Goal: Information Seeking & Learning: Learn about a topic

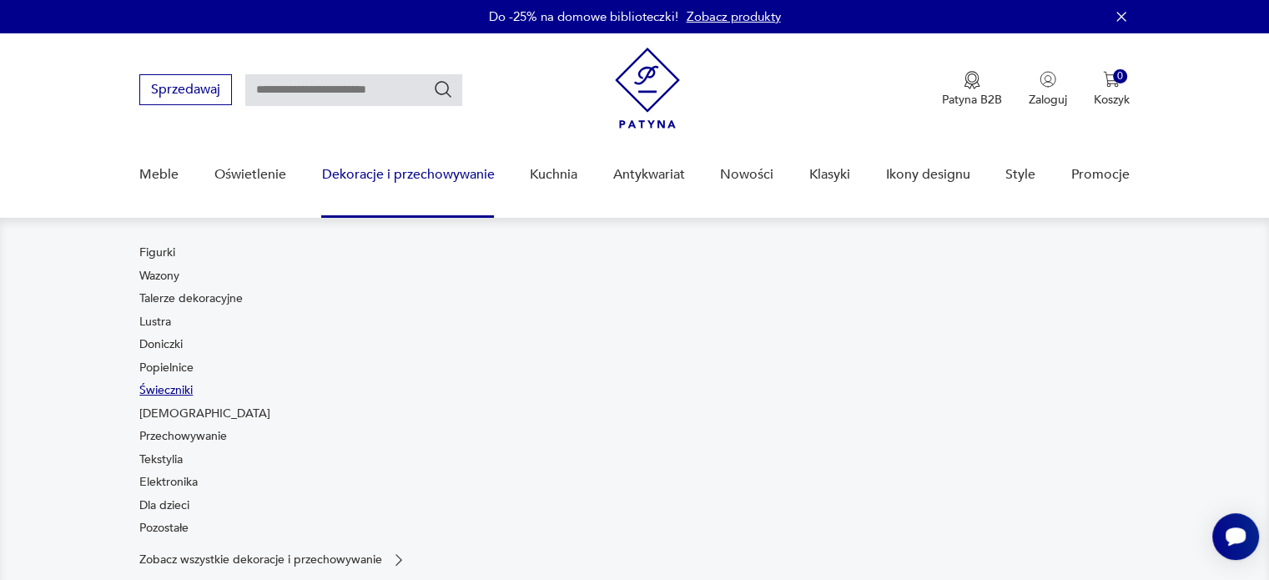
scroll to position [83, 0]
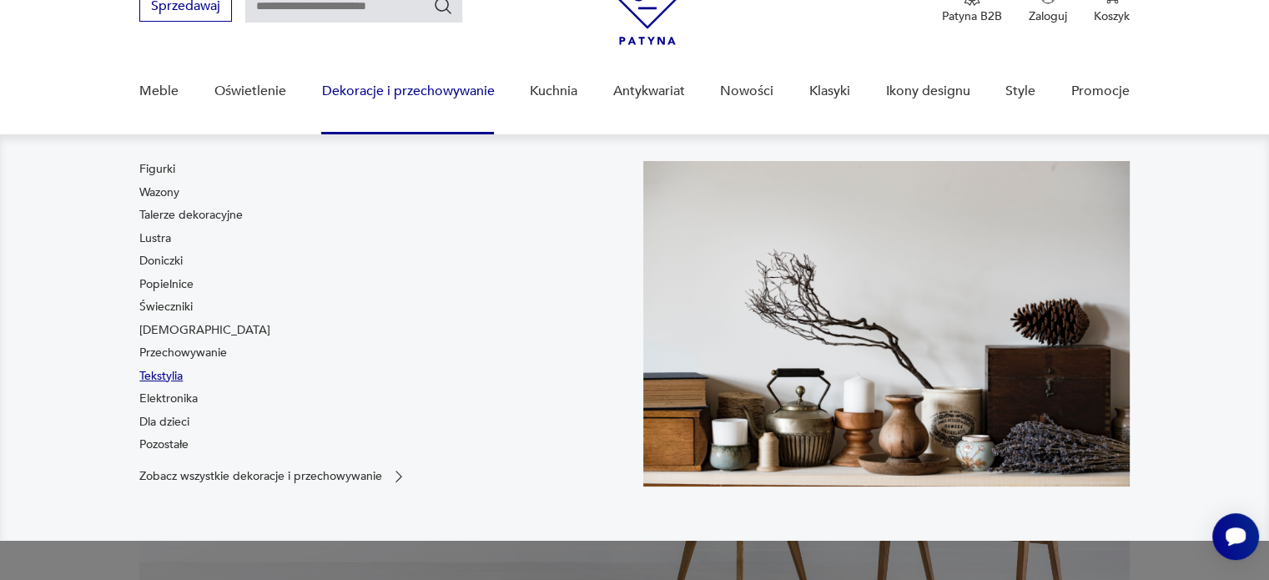
click at [164, 375] on link "Tekstylia" at bounding box center [160, 376] width 43 height 17
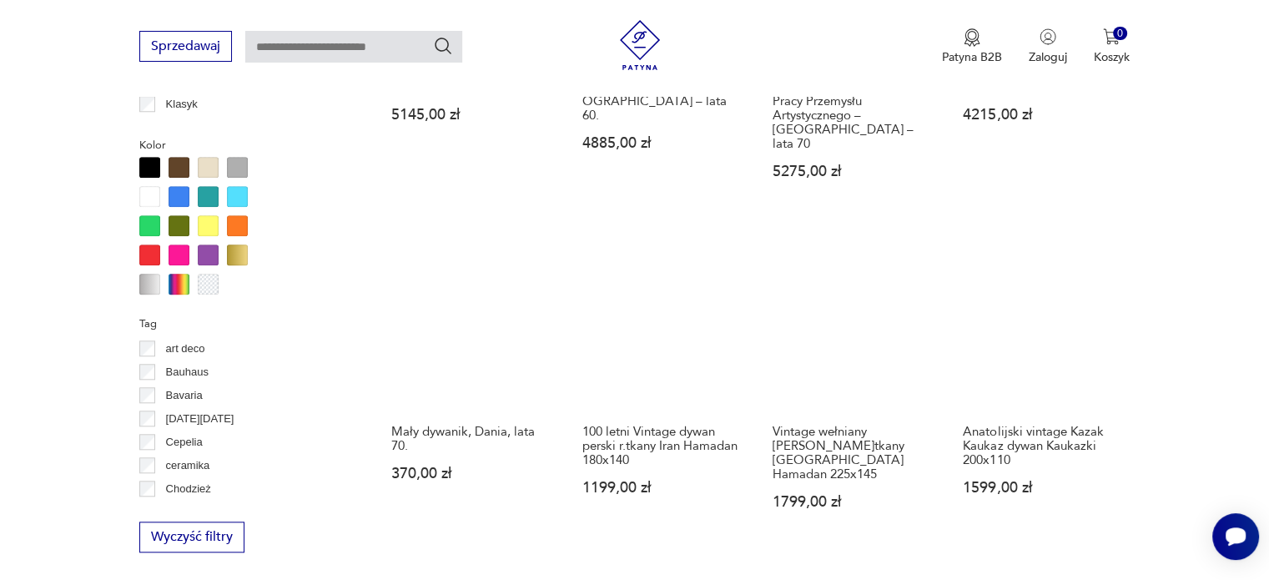
scroll to position [1776, 0]
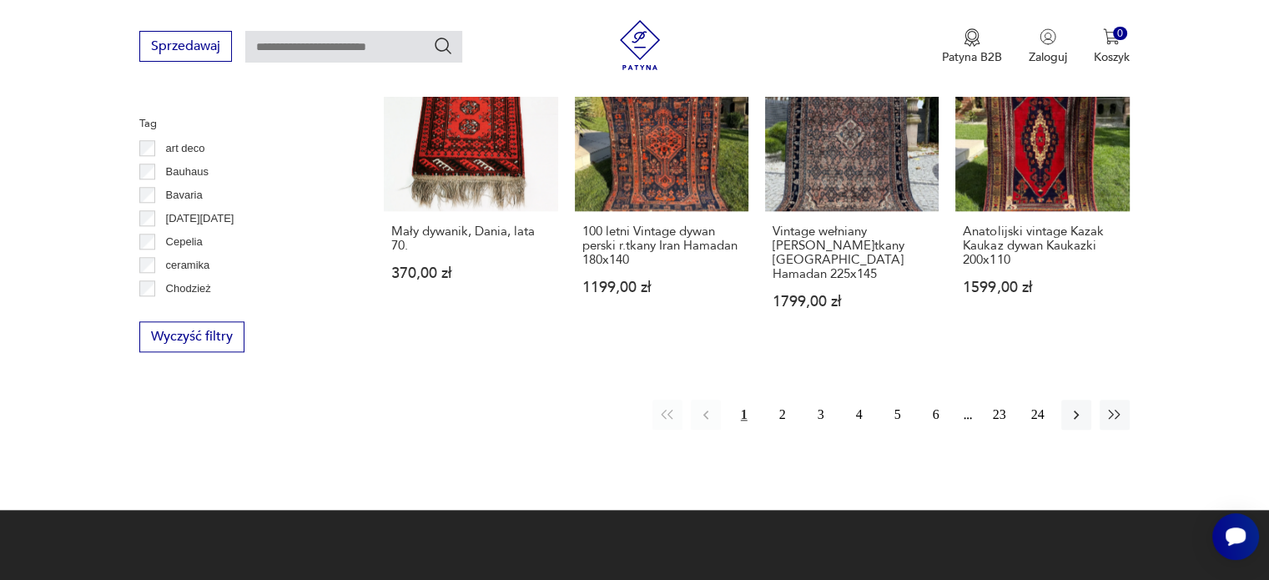
click at [777, 400] on button "2" at bounding box center [783, 415] width 30 height 30
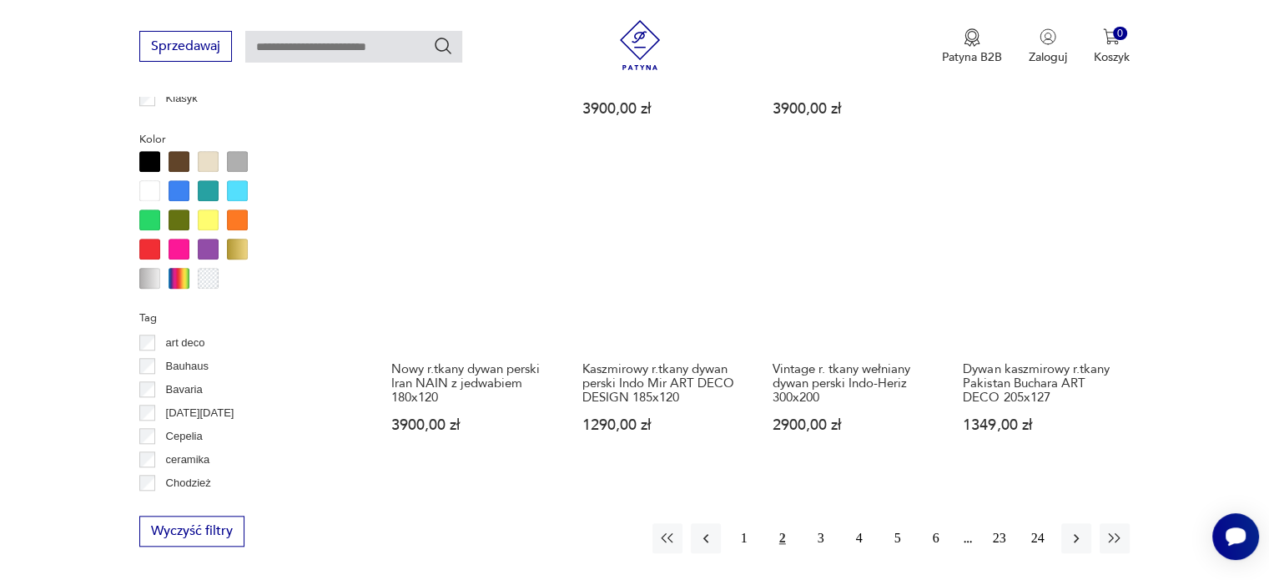
scroll to position [1610, 0]
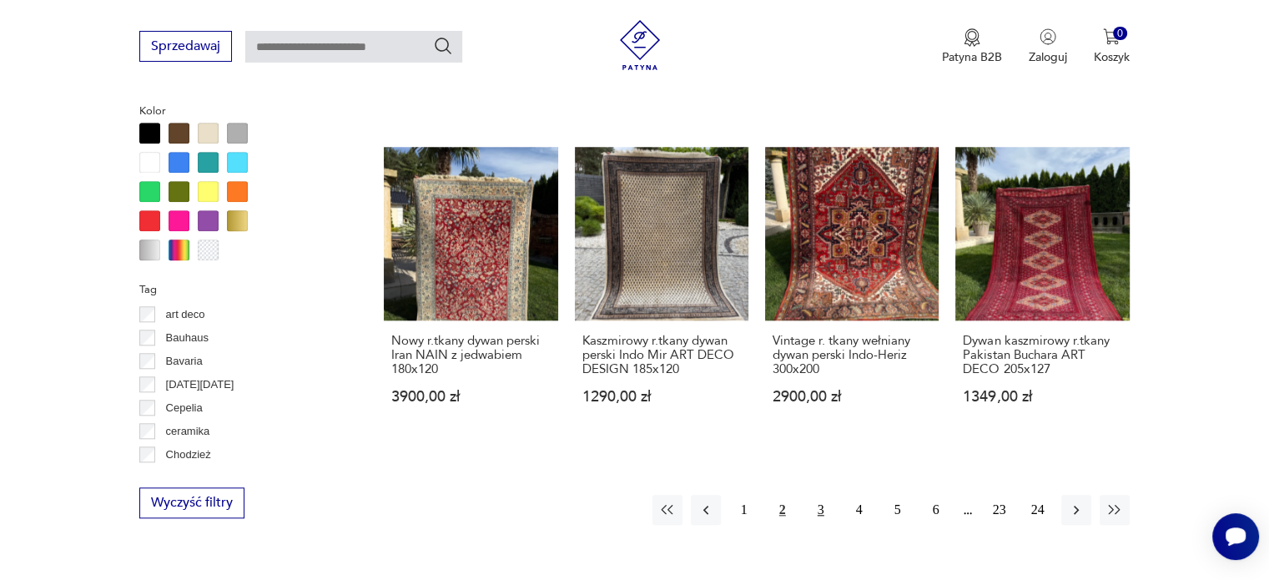
click at [814, 495] on button "3" at bounding box center [821, 510] width 30 height 30
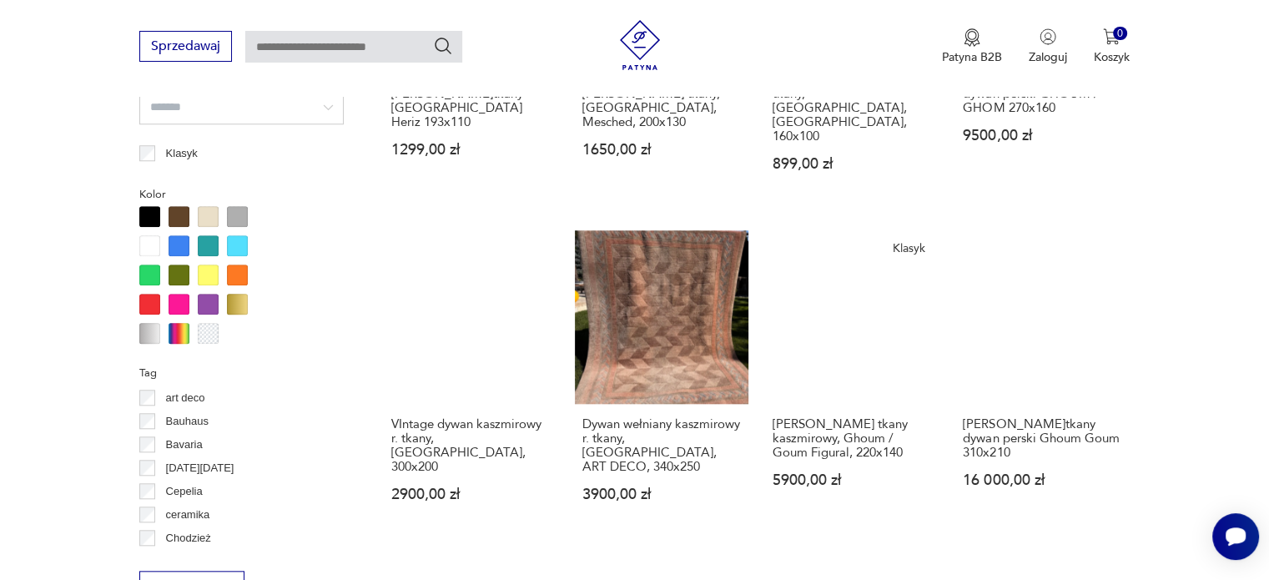
scroll to position [1610, 0]
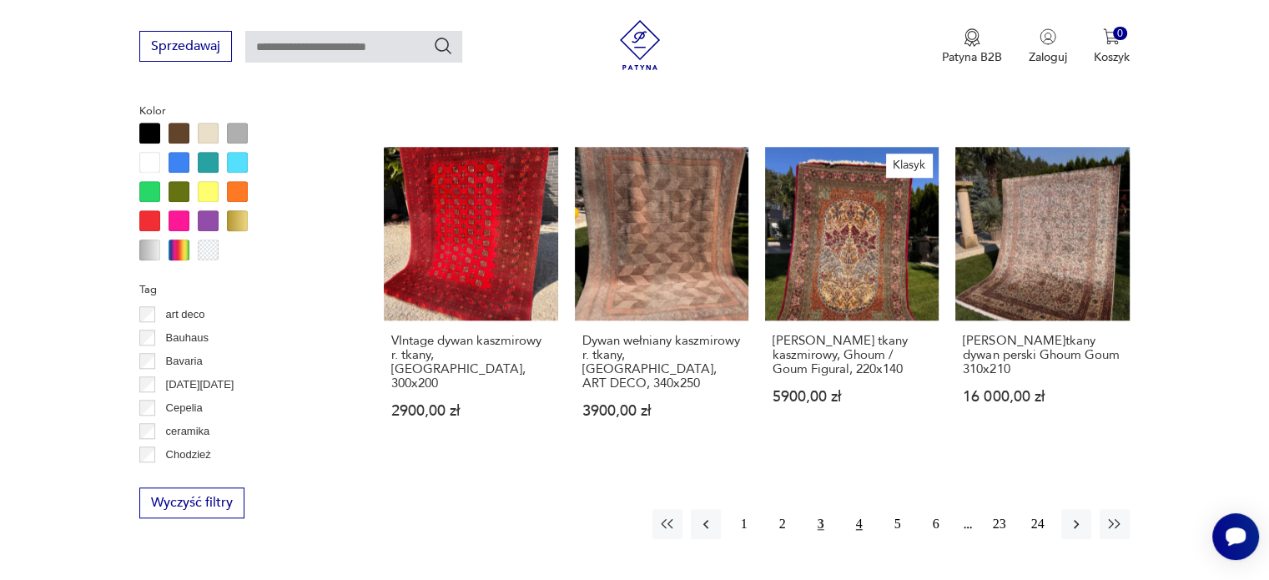
click at [859, 509] on button "4" at bounding box center [859, 524] width 30 height 30
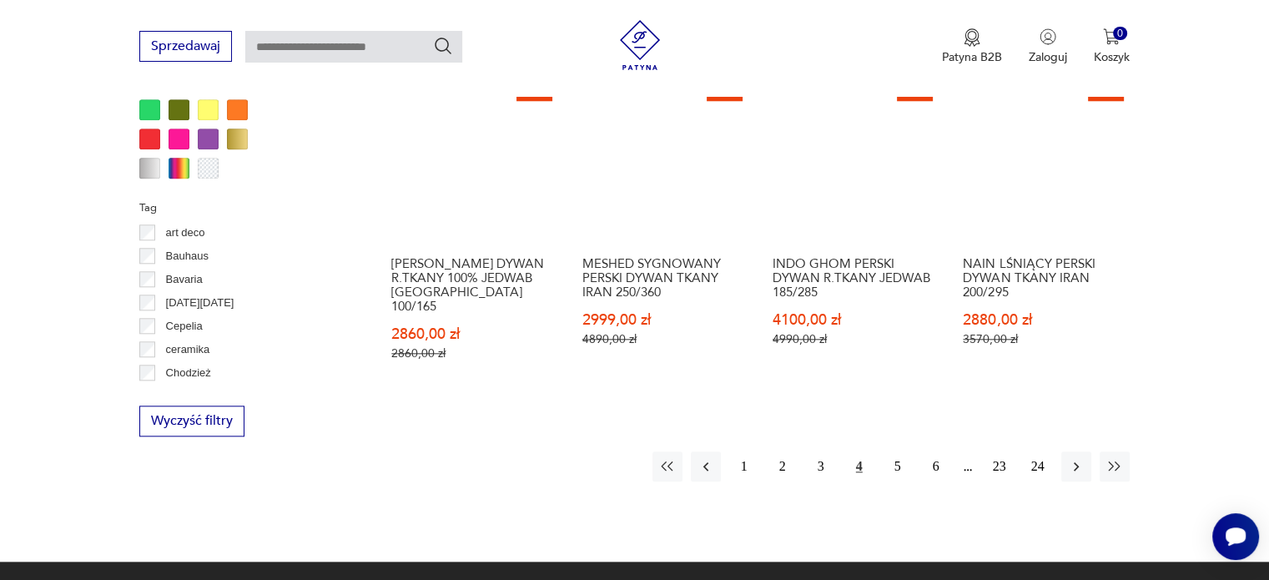
scroll to position [1694, 0]
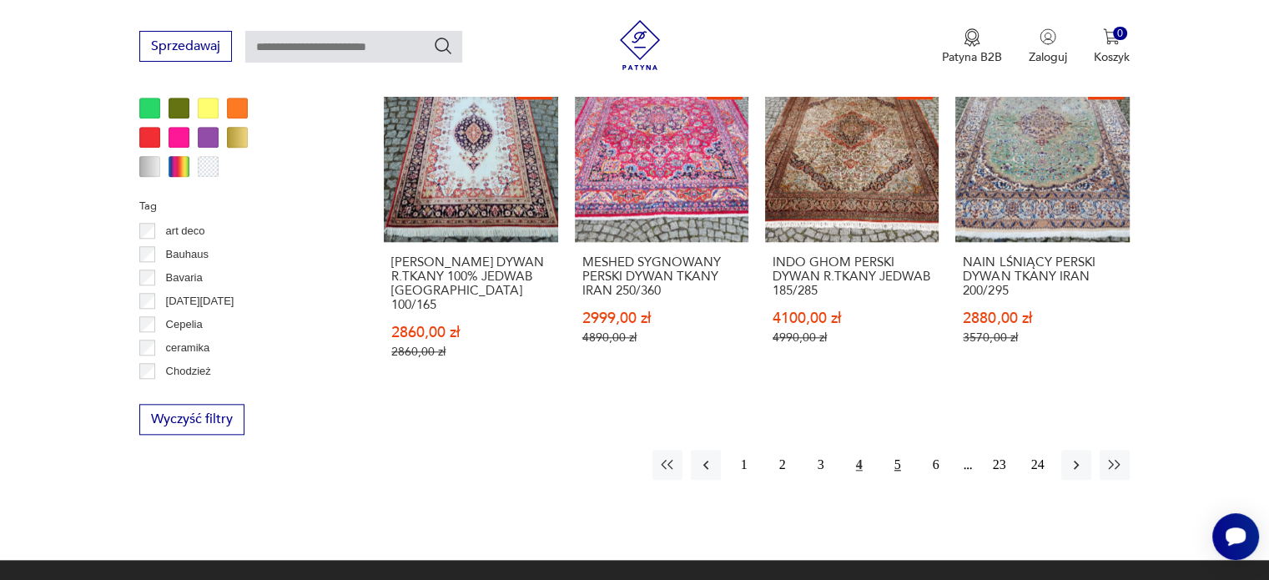
click at [888, 450] on button "5" at bounding box center [898, 465] width 30 height 30
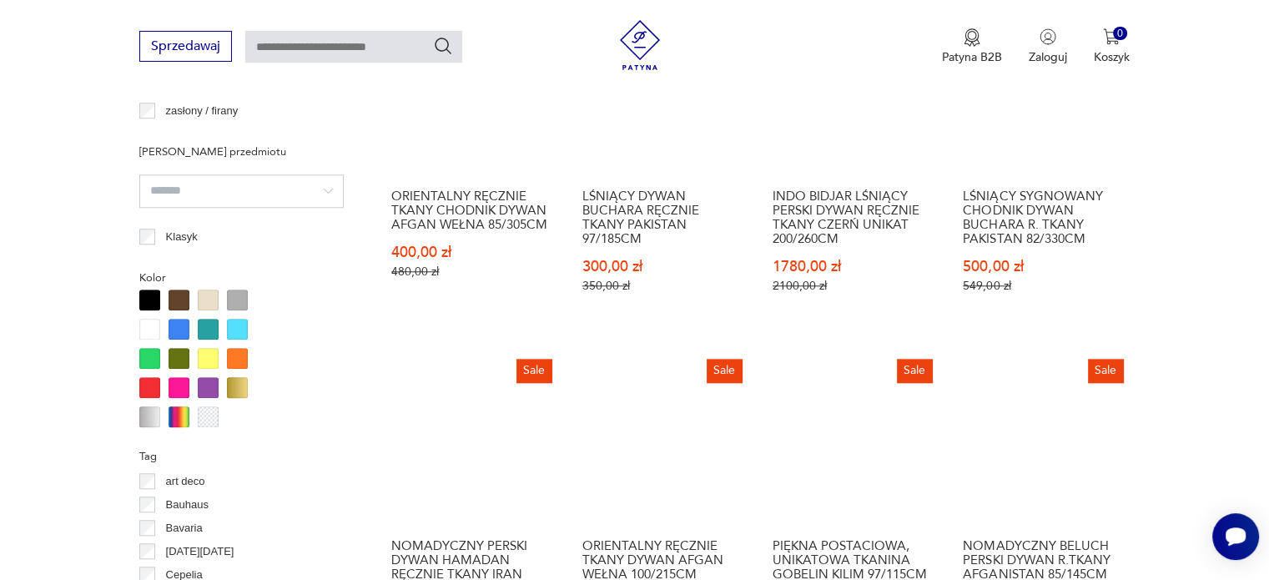
scroll to position [1777, 0]
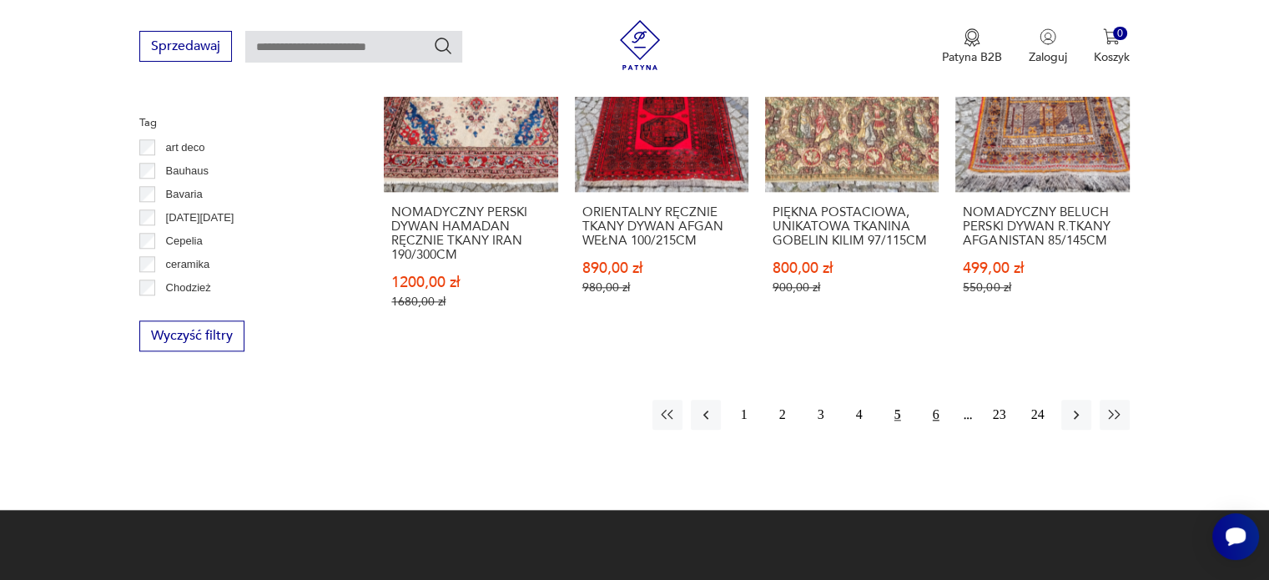
click at [943, 402] on button "6" at bounding box center [936, 415] width 30 height 30
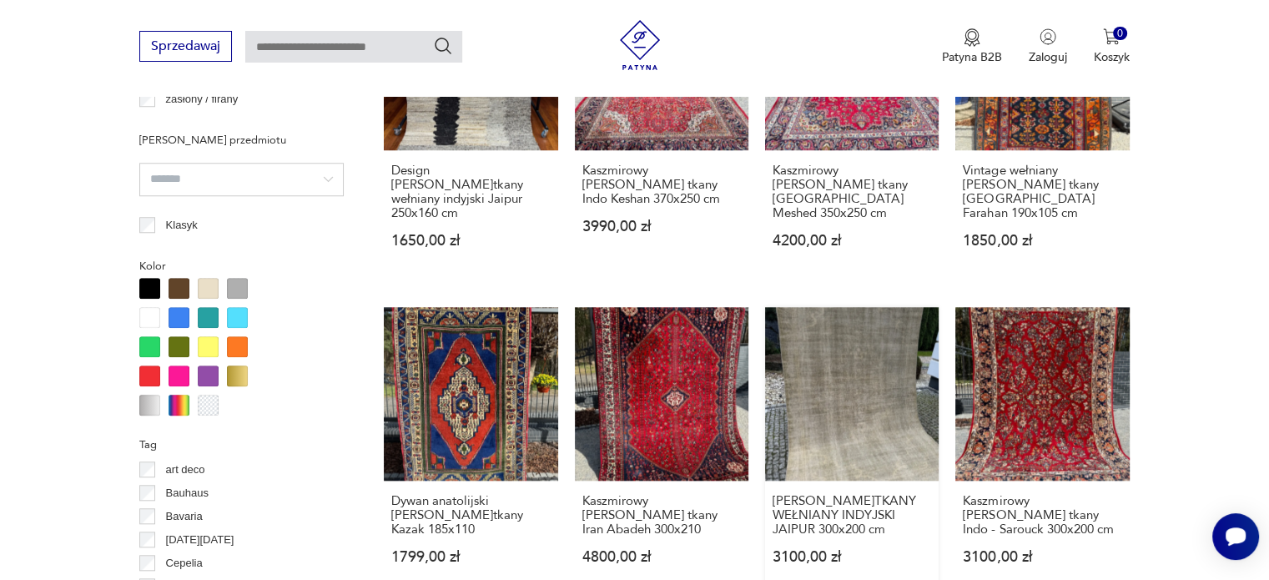
scroll to position [1694, 0]
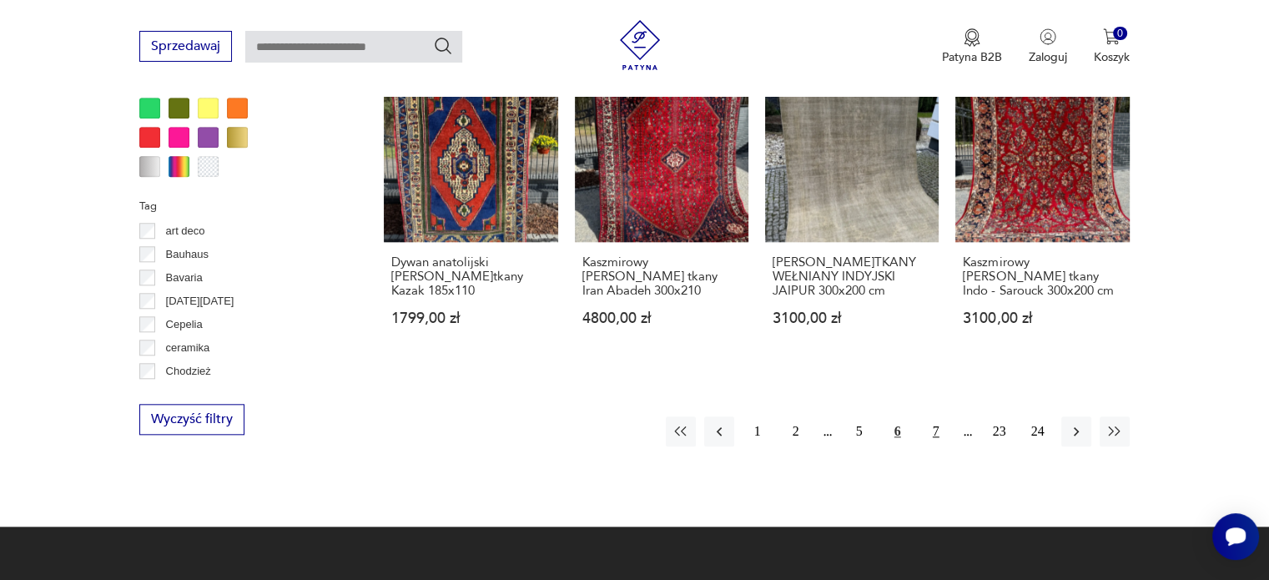
click at [928, 416] on button "7" at bounding box center [936, 431] width 30 height 30
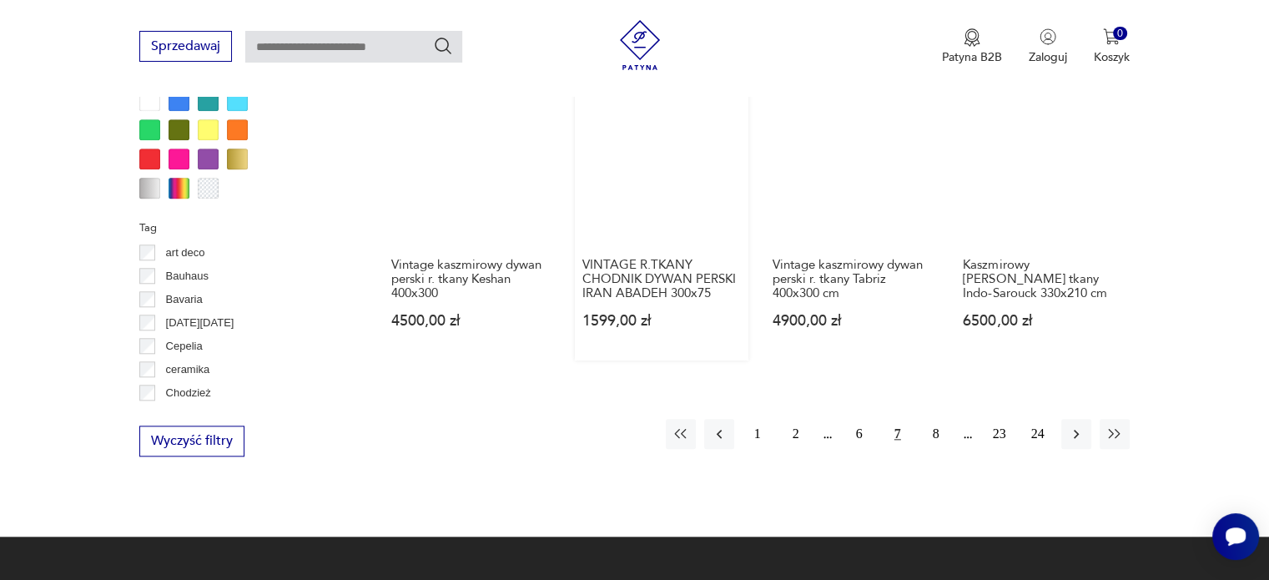
scroll to position [1694, 0]
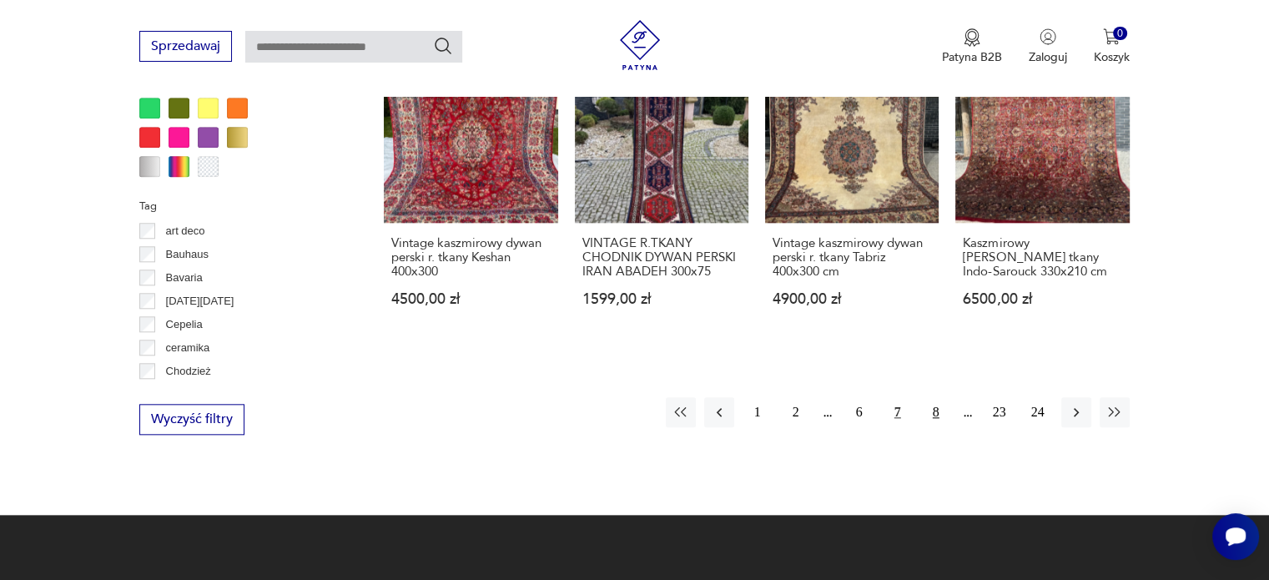
click at [936, 412] on button "8" at bounding box center [936, 412] width 30 height 30
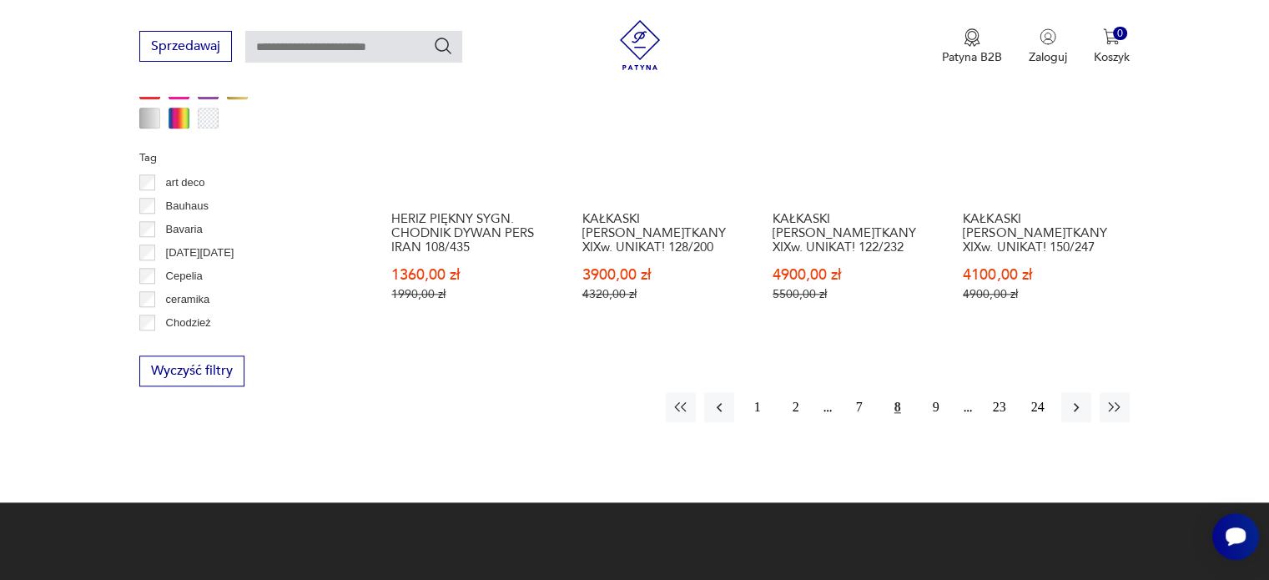
scroll to position [1861, 0]
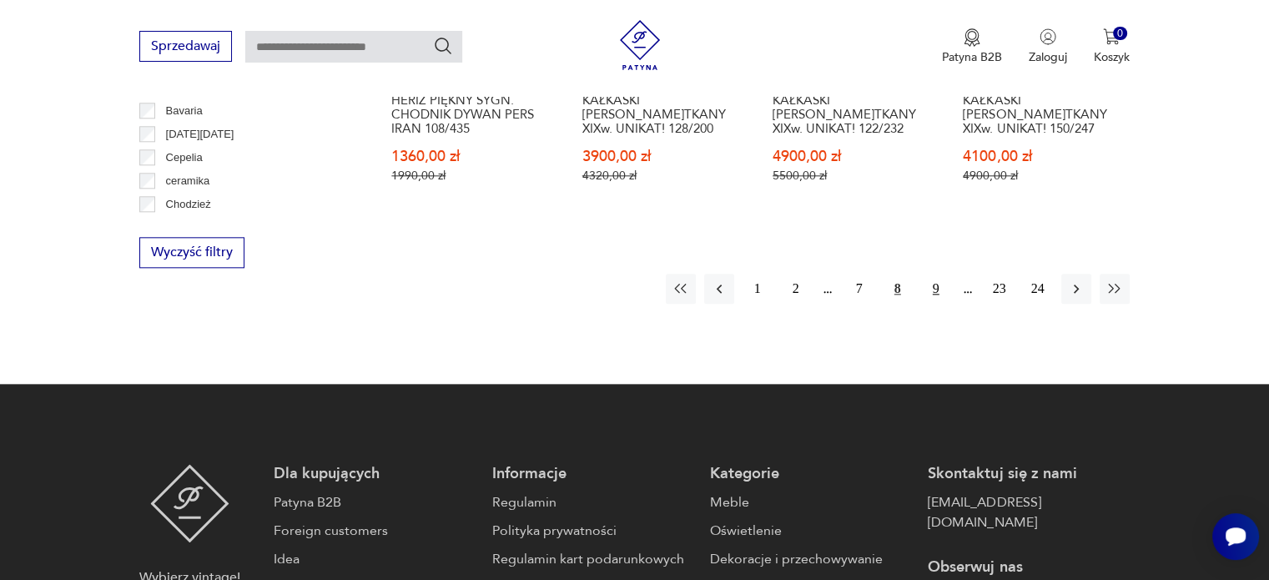
click at [936, 274] on button "9" at bounding box center [936, 289] width 30 height 30
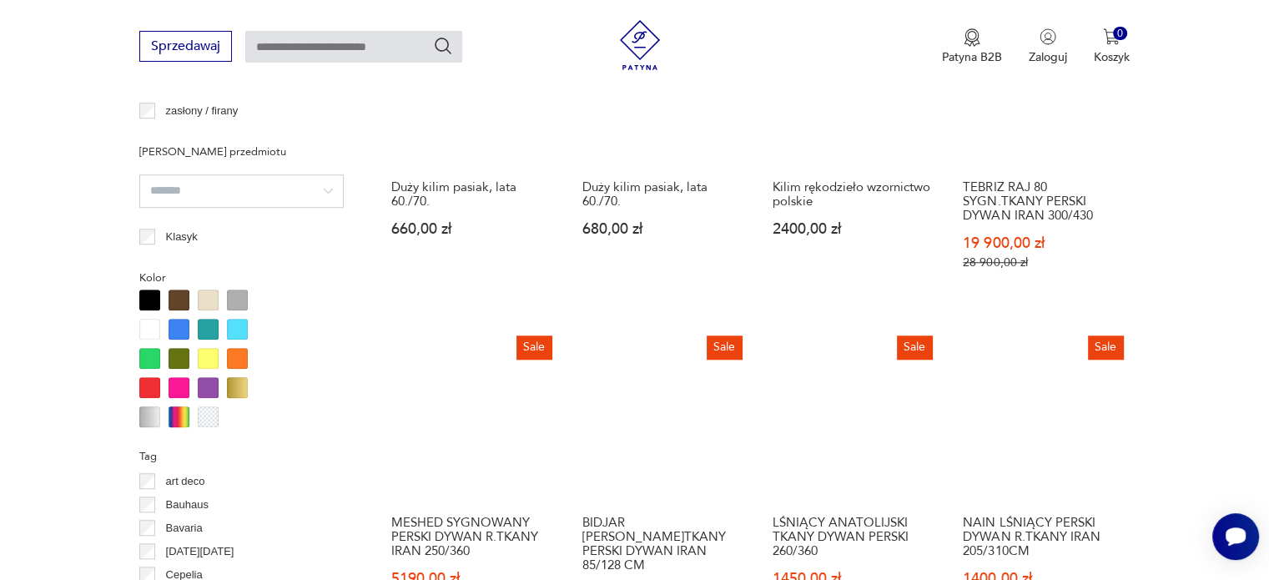
scroll to position [1861, 0]
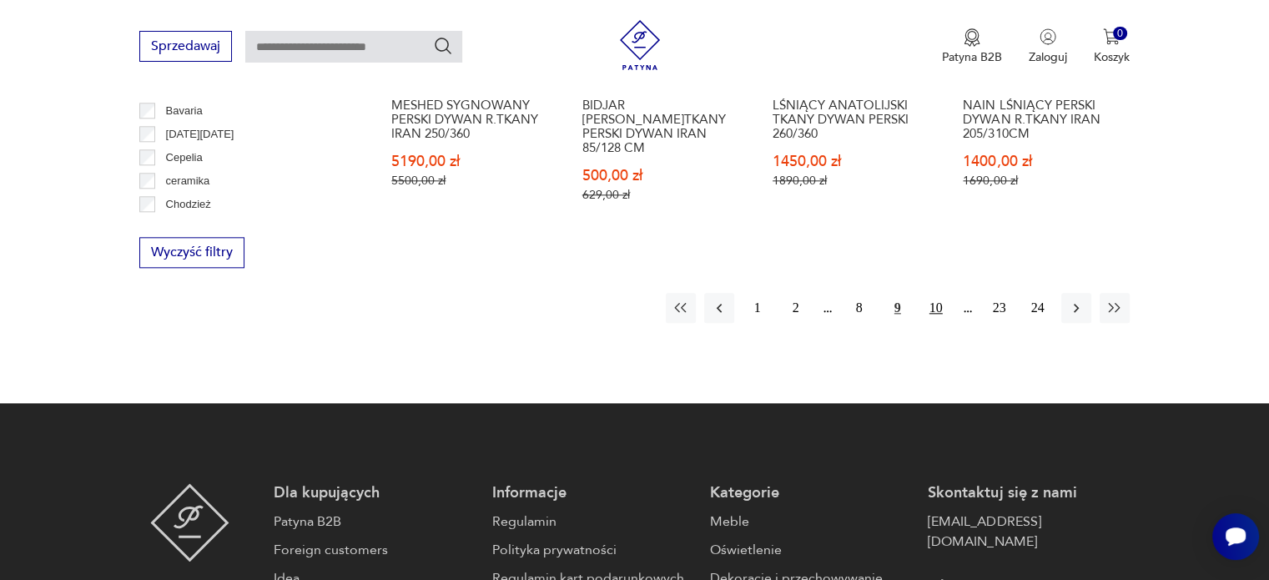
click at [932, 293] on button "10" at bounding box center [936, 308] width 30 height 30
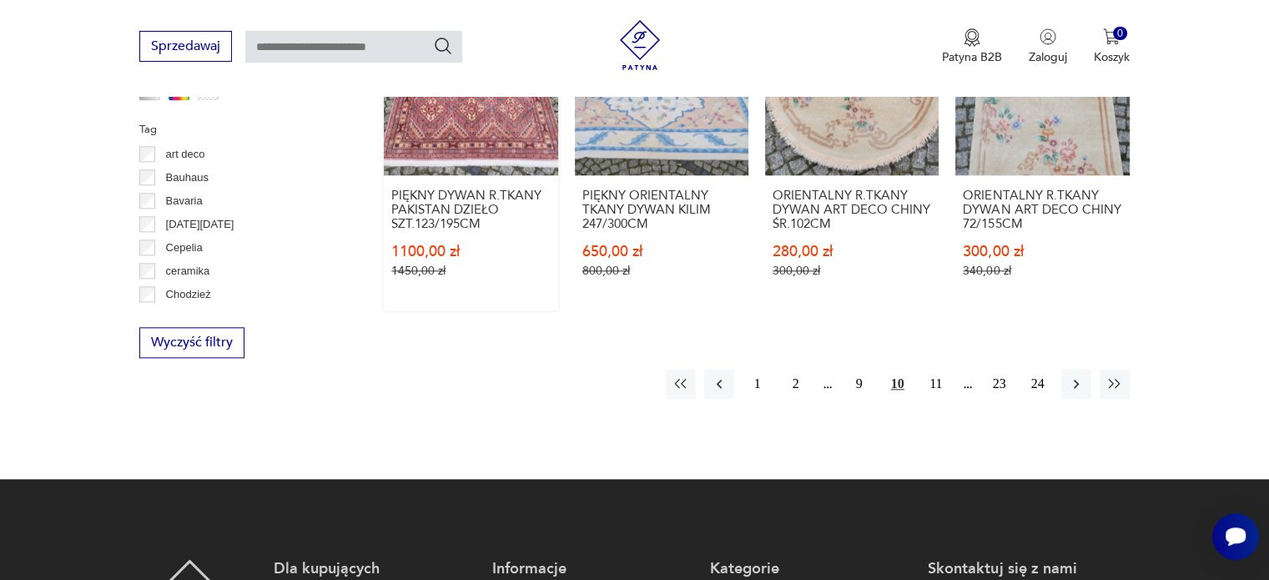
scroll to position [1777, 0]
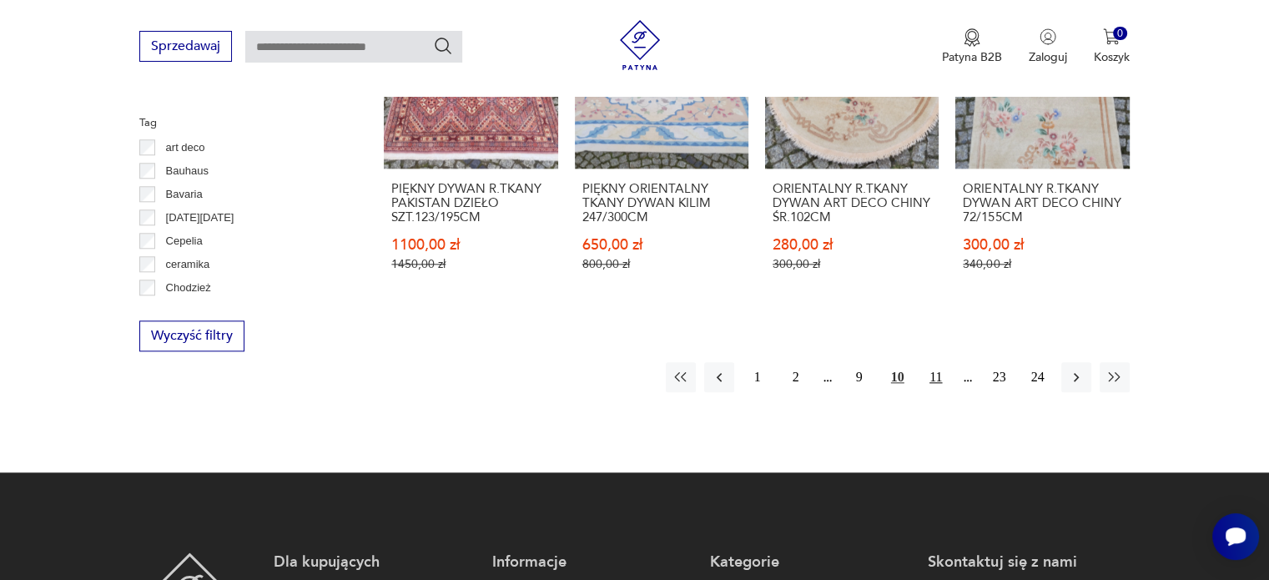
click at [939, 362] on button "11" at bounding box center [936, 377] width 30 height 30
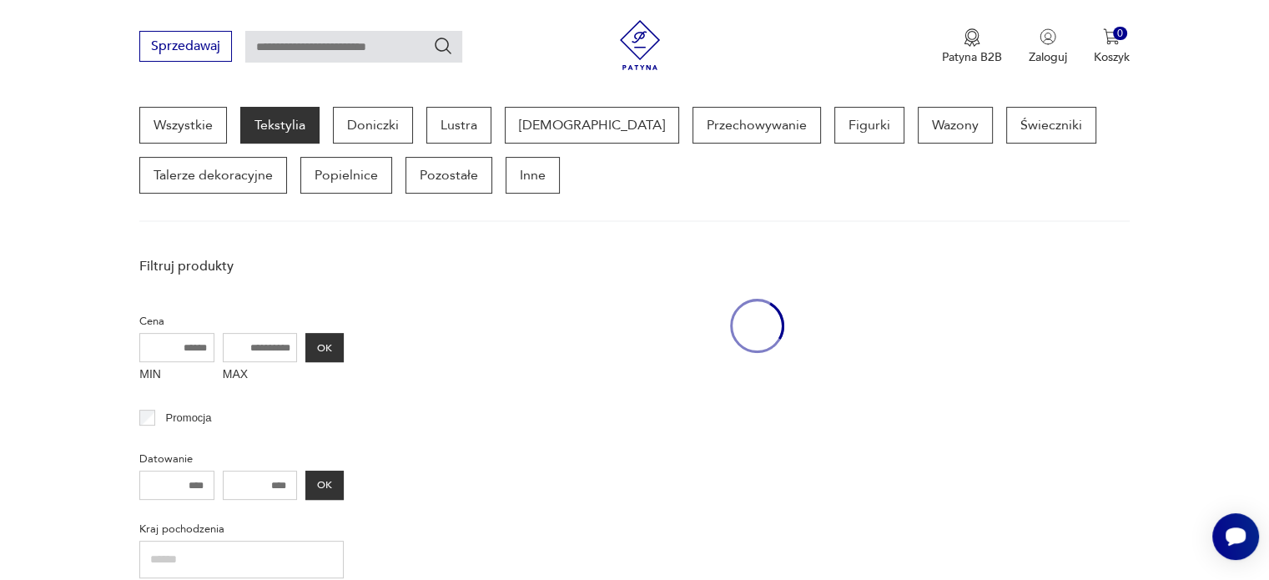
scroll to position [442, 0]
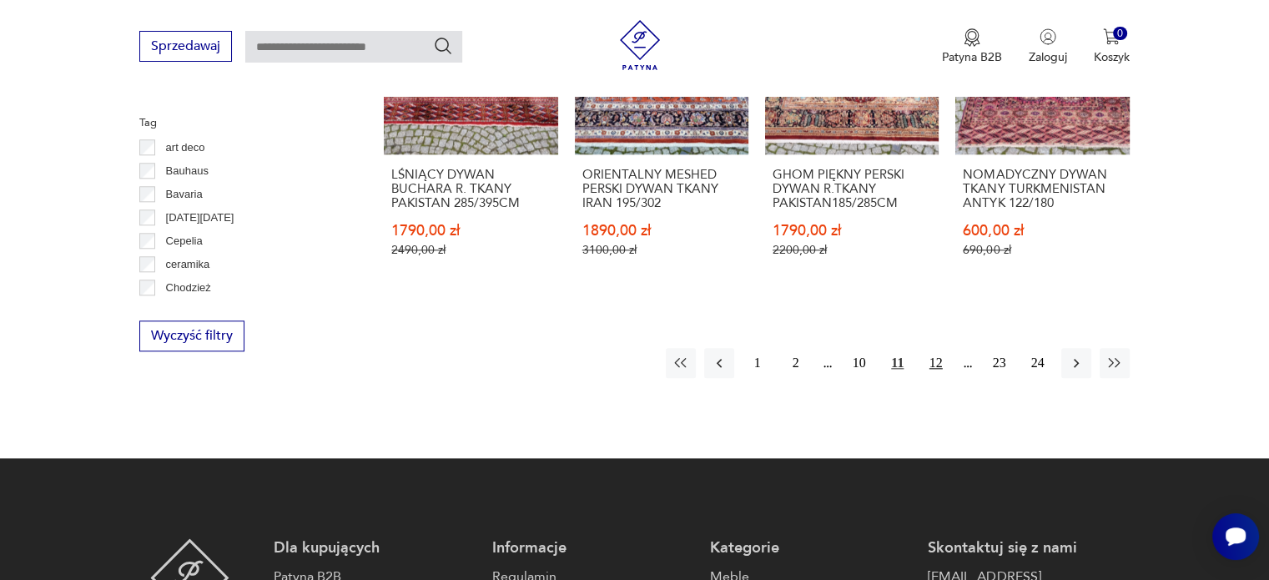
click at [931, 365] on button "12" at bounding box center [936, 363] width 30 height 30
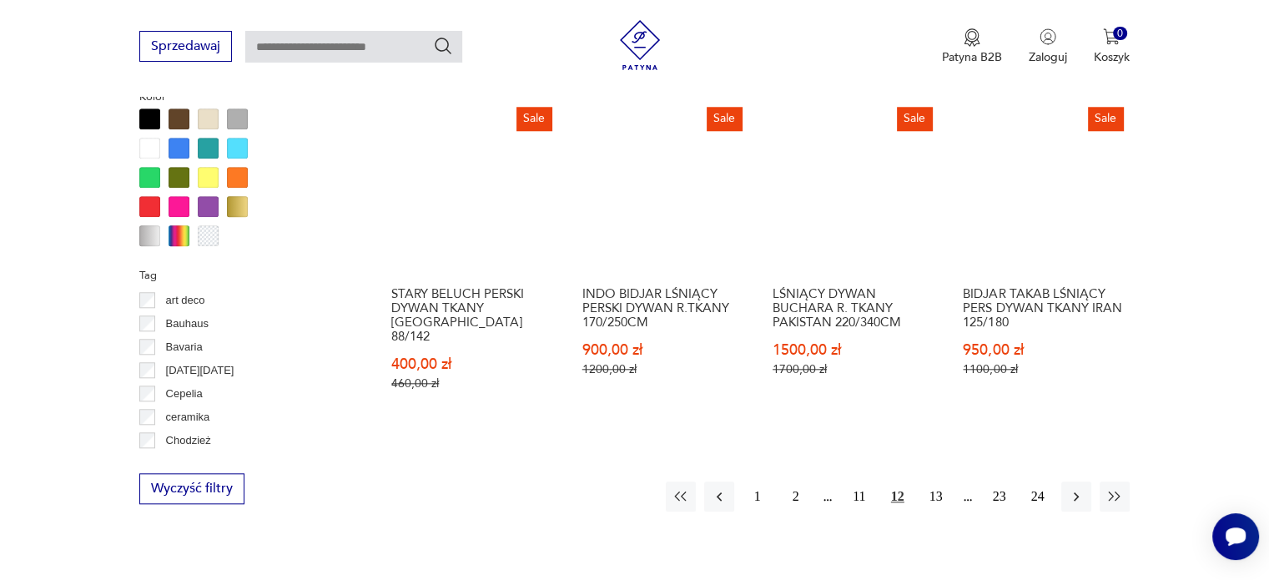
scroll to position [1694, 0]
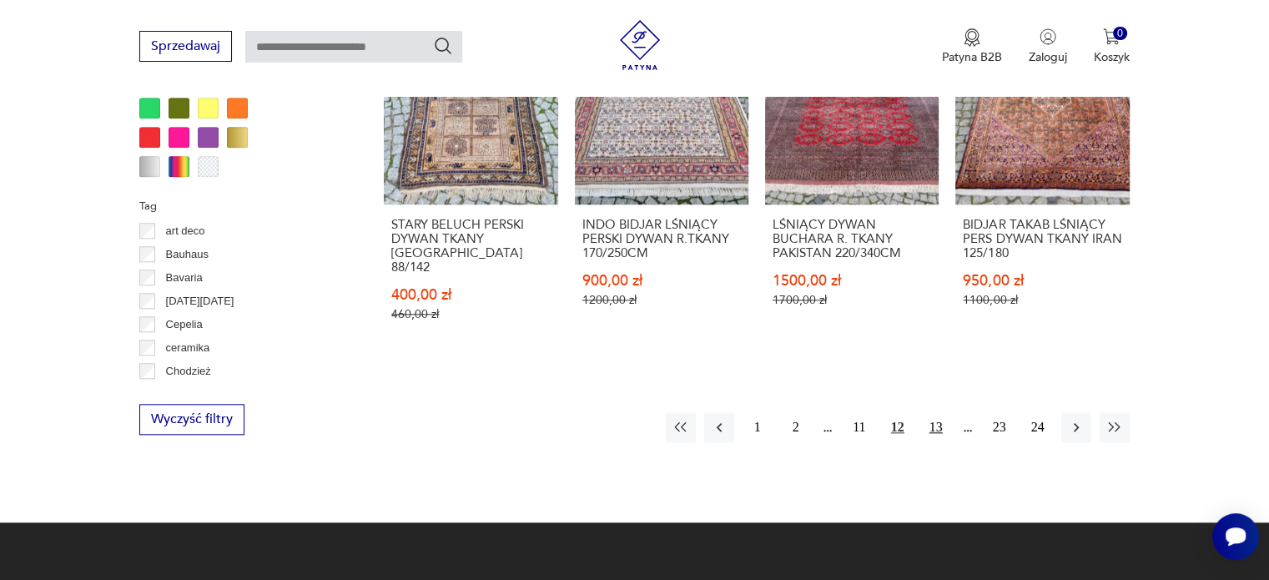
click at [938, 412] on button "13" at bounding box center [936, 427] width 30 height 30
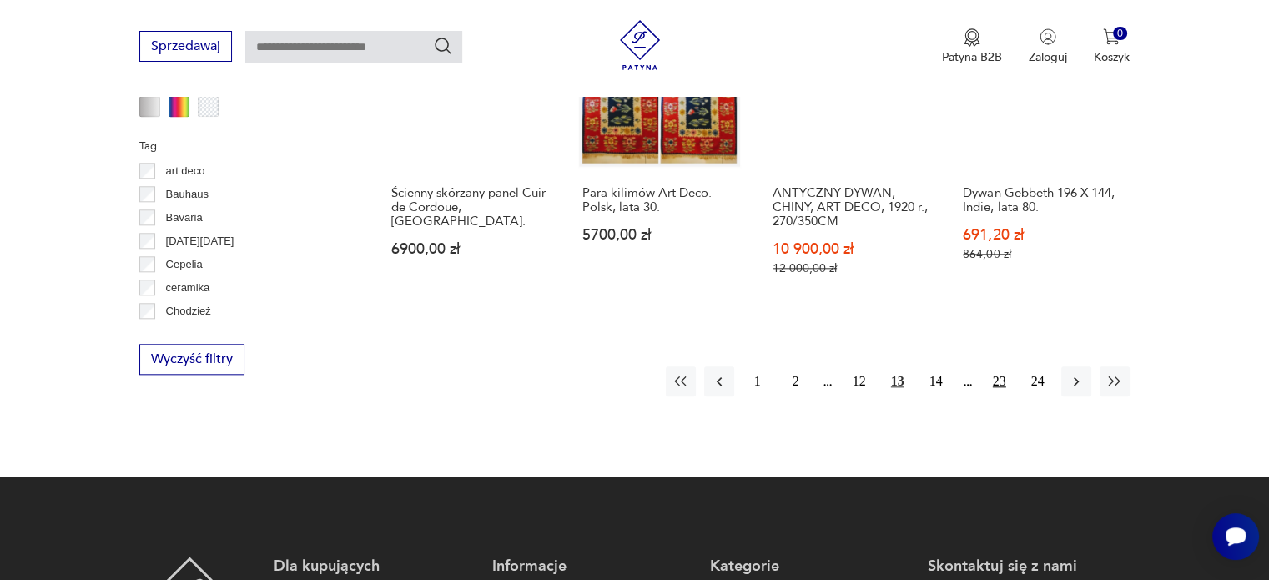
scroll to position [1777, 0]
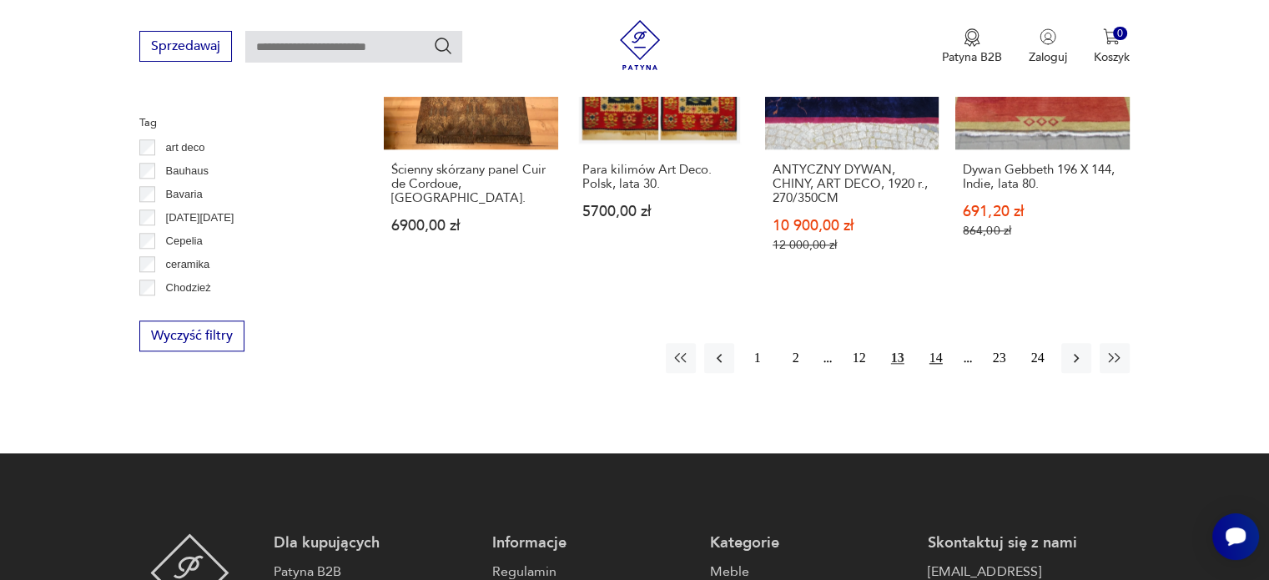
click at [925, 343] on button "14" at bounding box center [936, 358] width 30 height 30
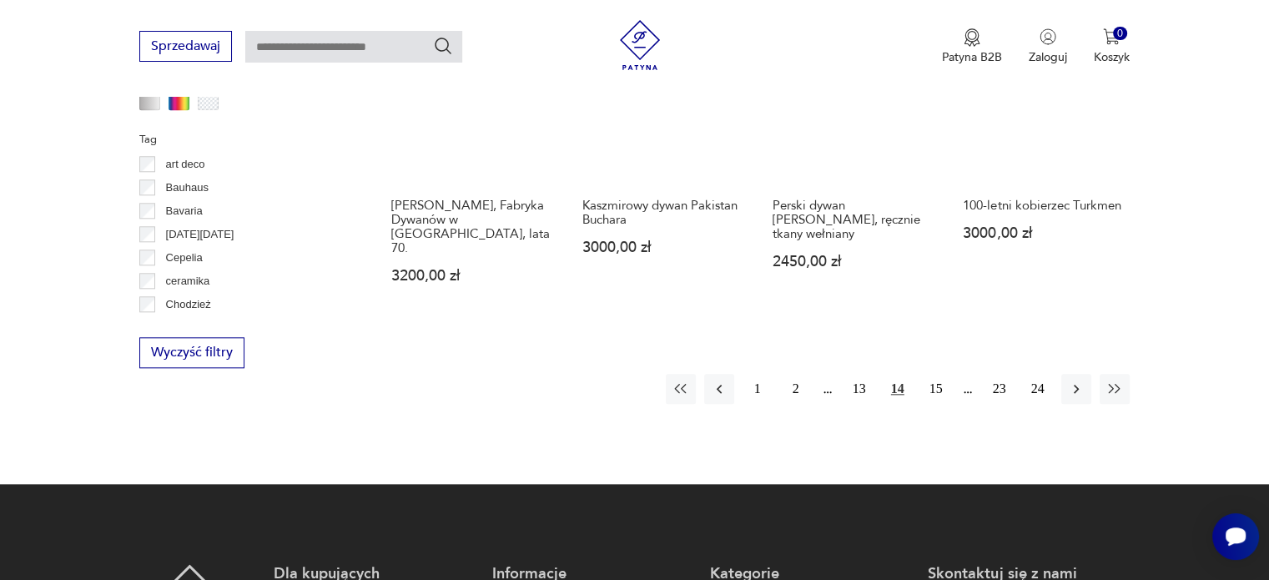
scroll to position [1777, 0]
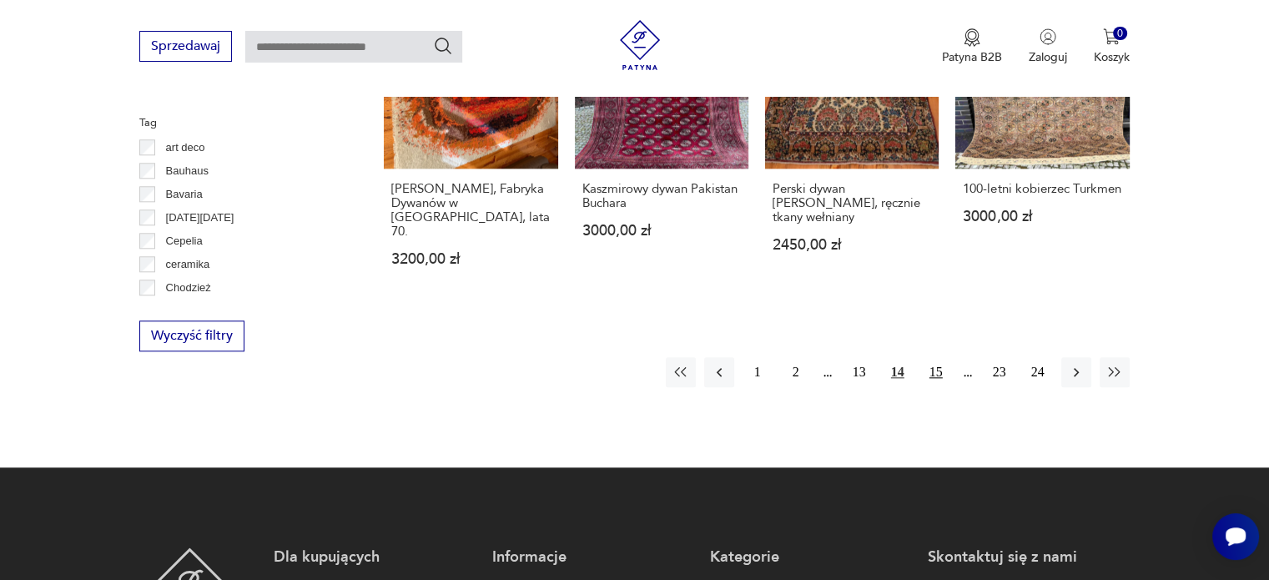
click at [933, 357] on button "15" at bounding box center [936, 372] width 30 height 30
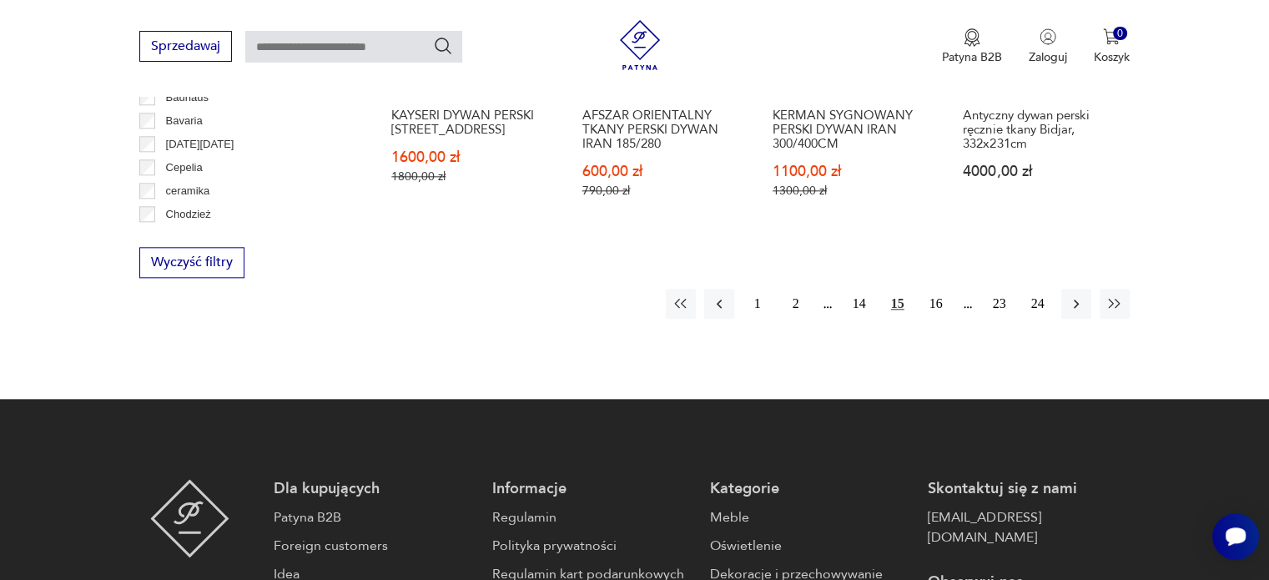
scroll to position [1861, 0]
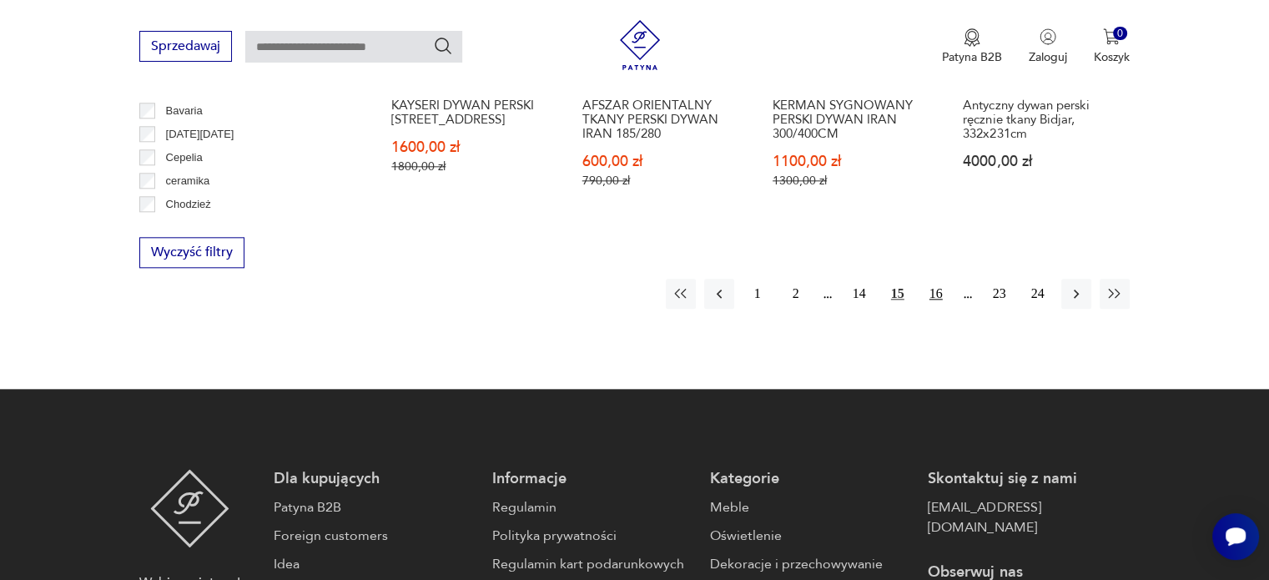
click at [931, 279] on button "16" at bounding box center [936, 294] width 30 height 30
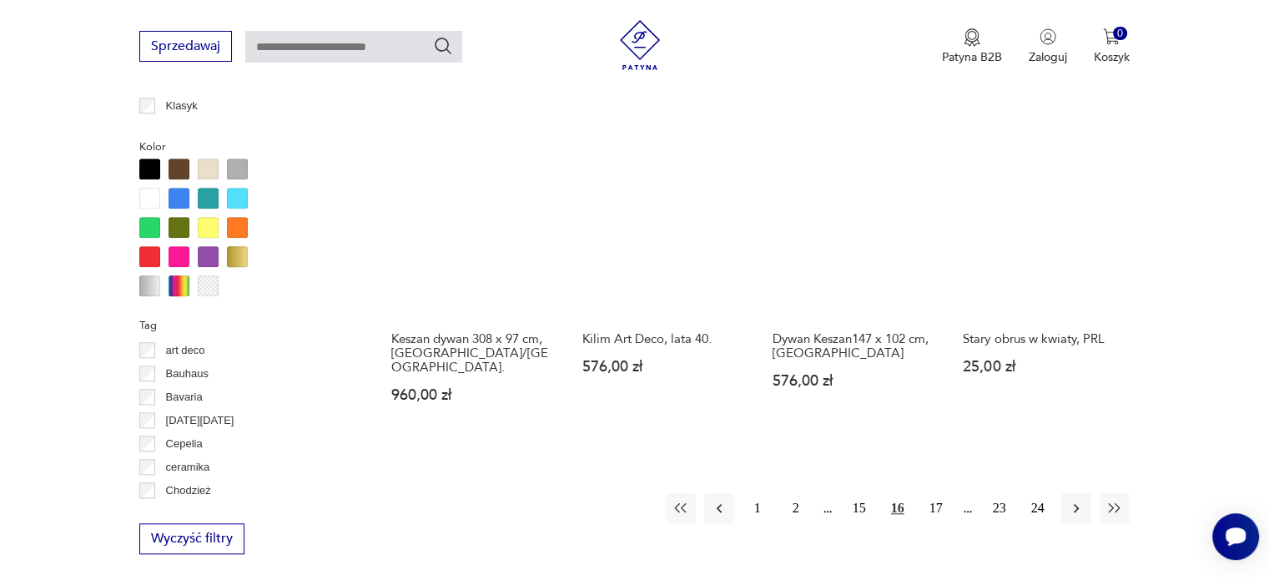
scroll to position [1777, 0]
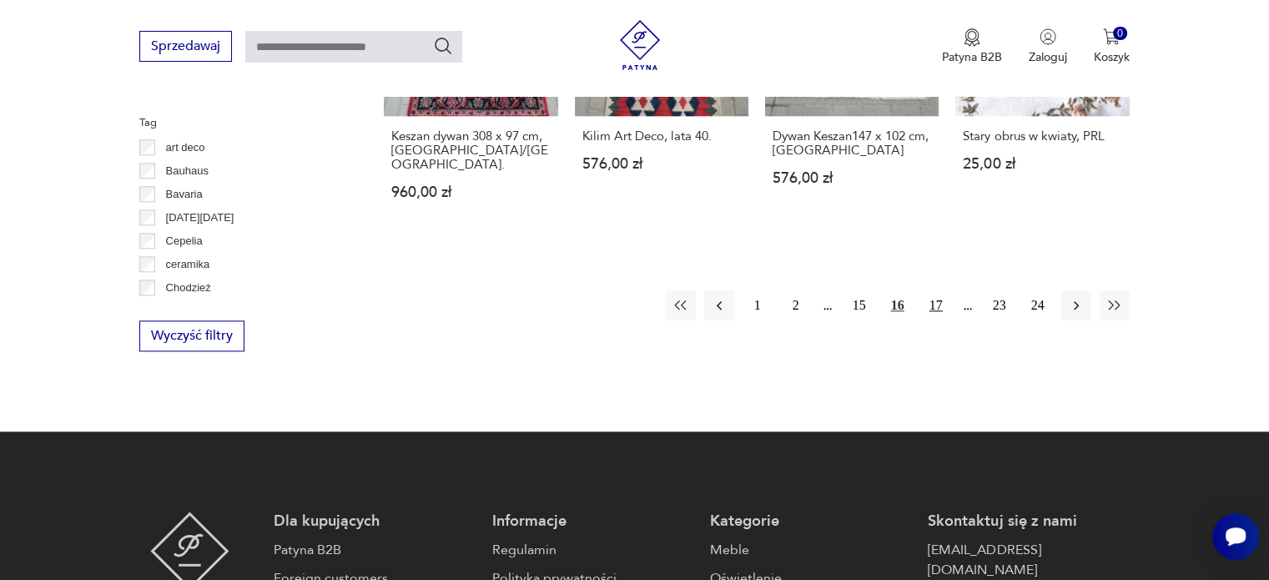
click at [932, 290] on button "17" at bounding box center [936, 305] width 30 height 30
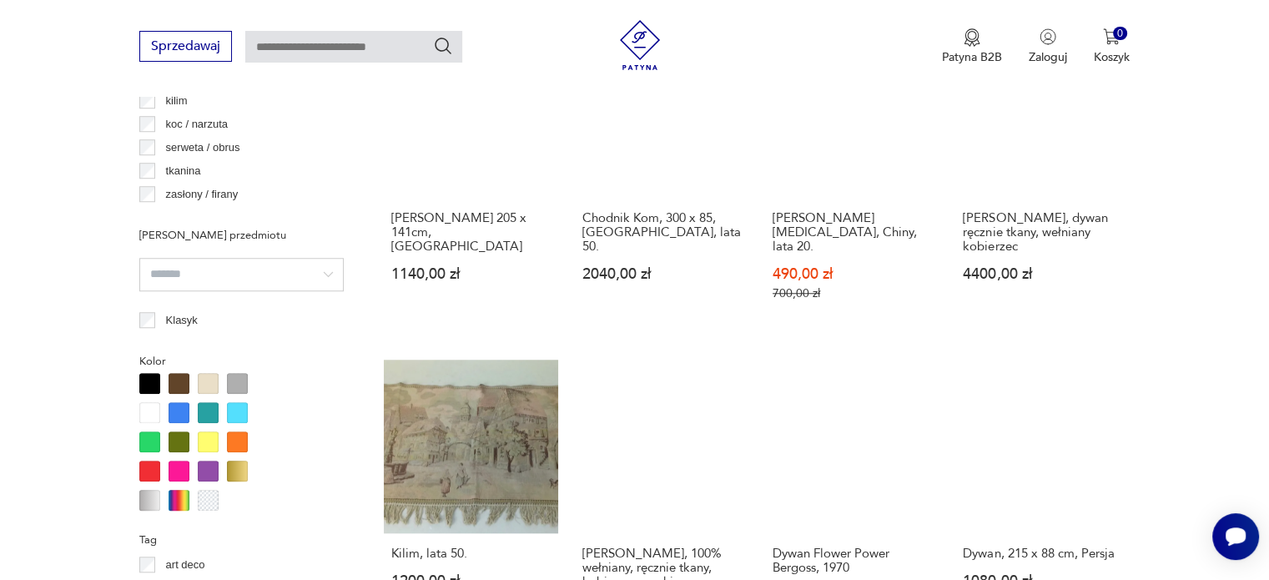
scroll to position [1610, 0]
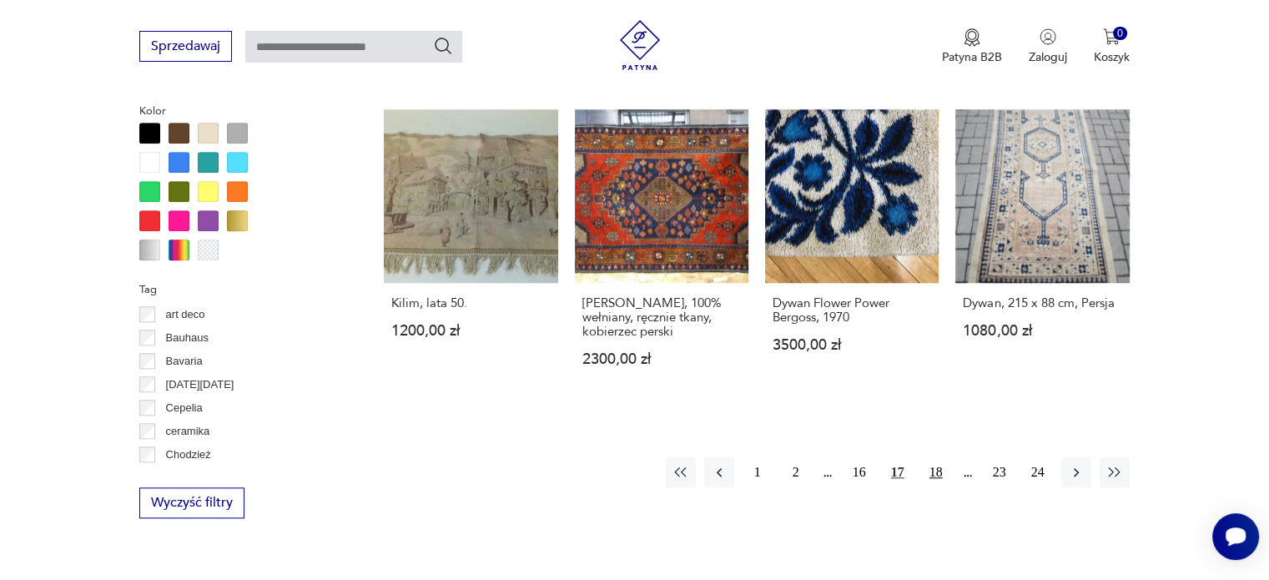
click at [933, 457] on button "18" at bounding box center [936, 472] width 30 height 30
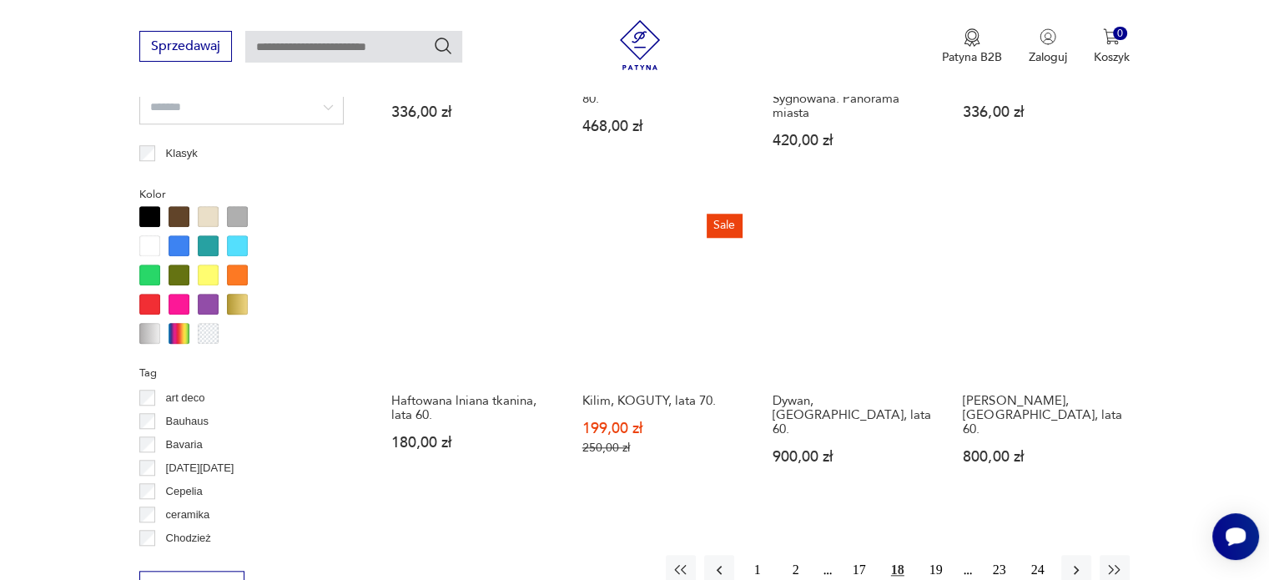
scroll to position [1610, 0]
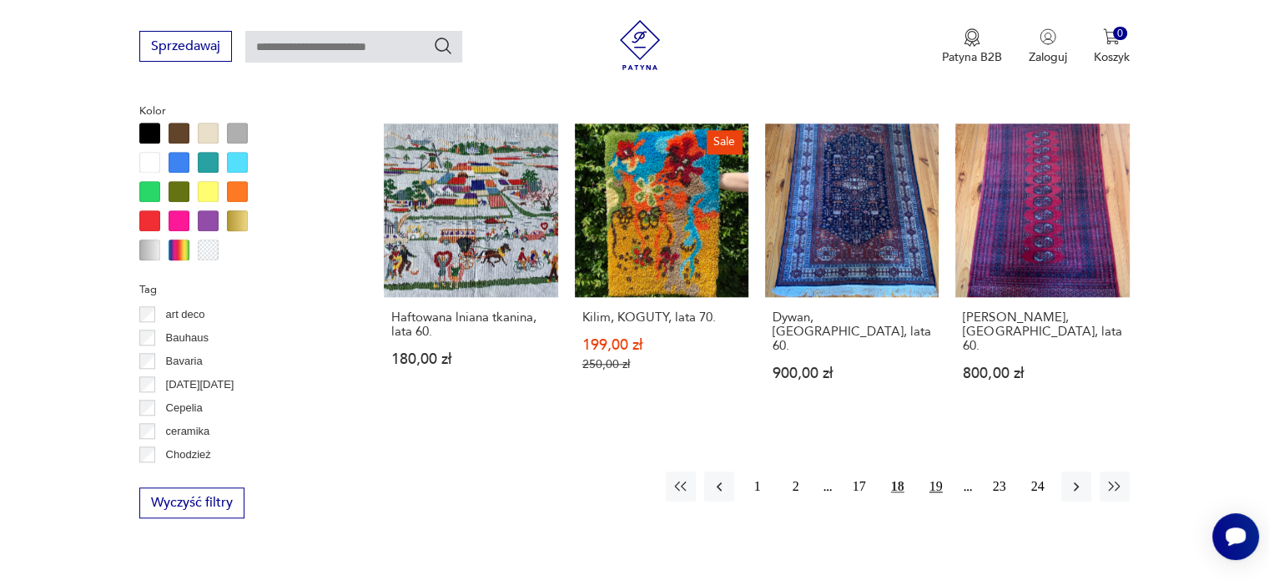
click at [934, 471] on button "19" at bounding box center [936, 486] width 30 height 30
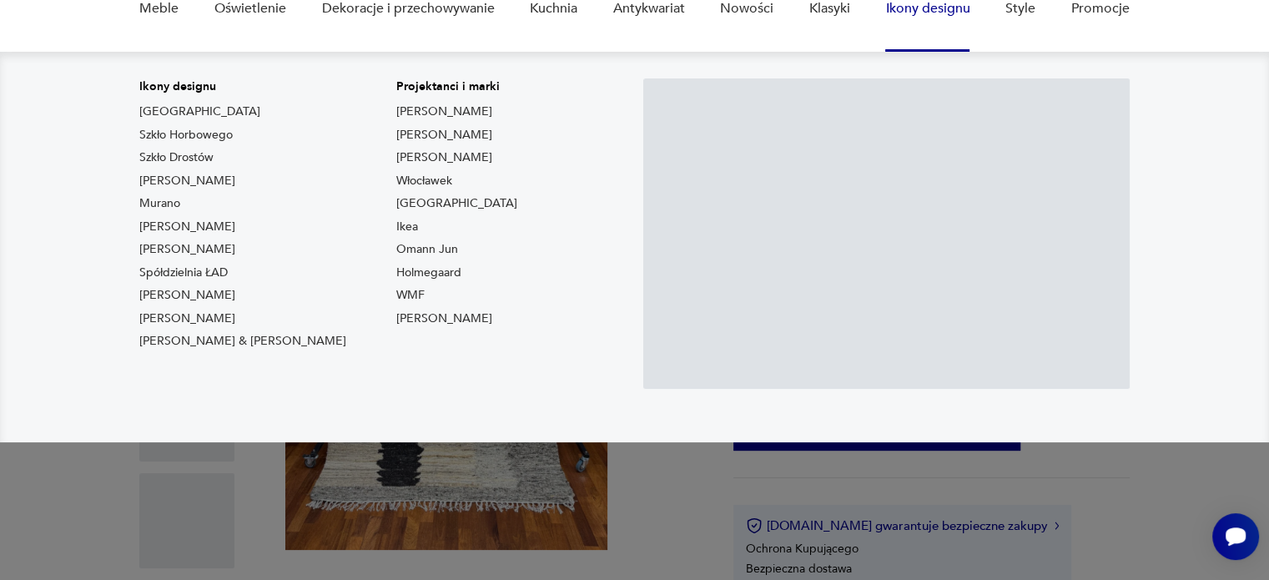
scroll to position [167, 0]
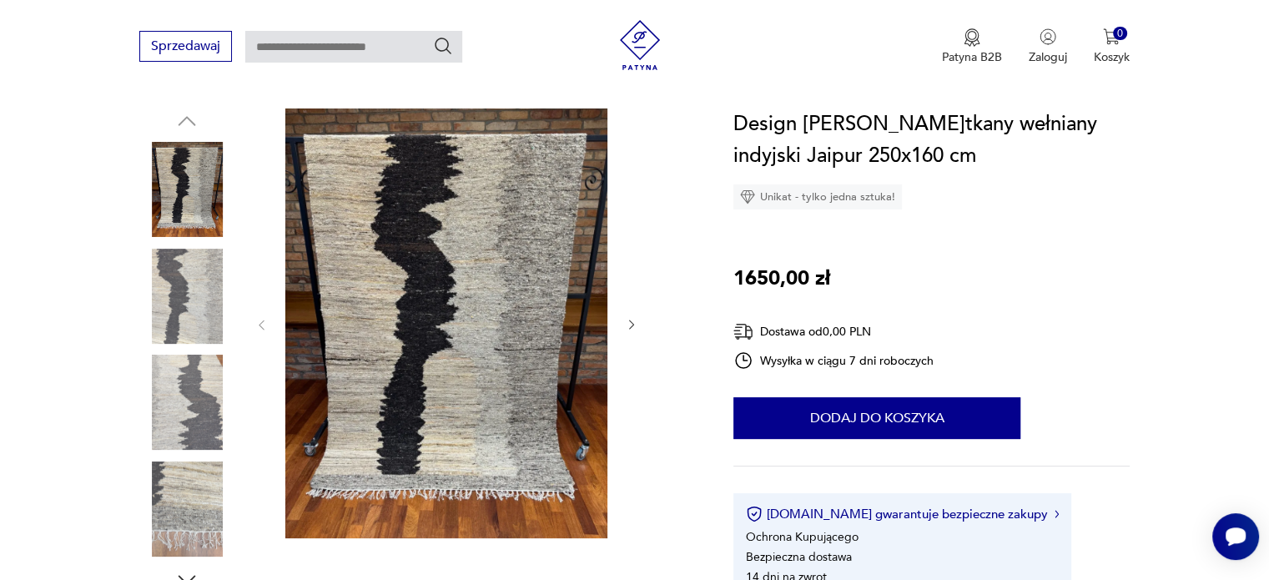
click at [193, 307] on img at bounding box center [186, 296] width 95 height 95
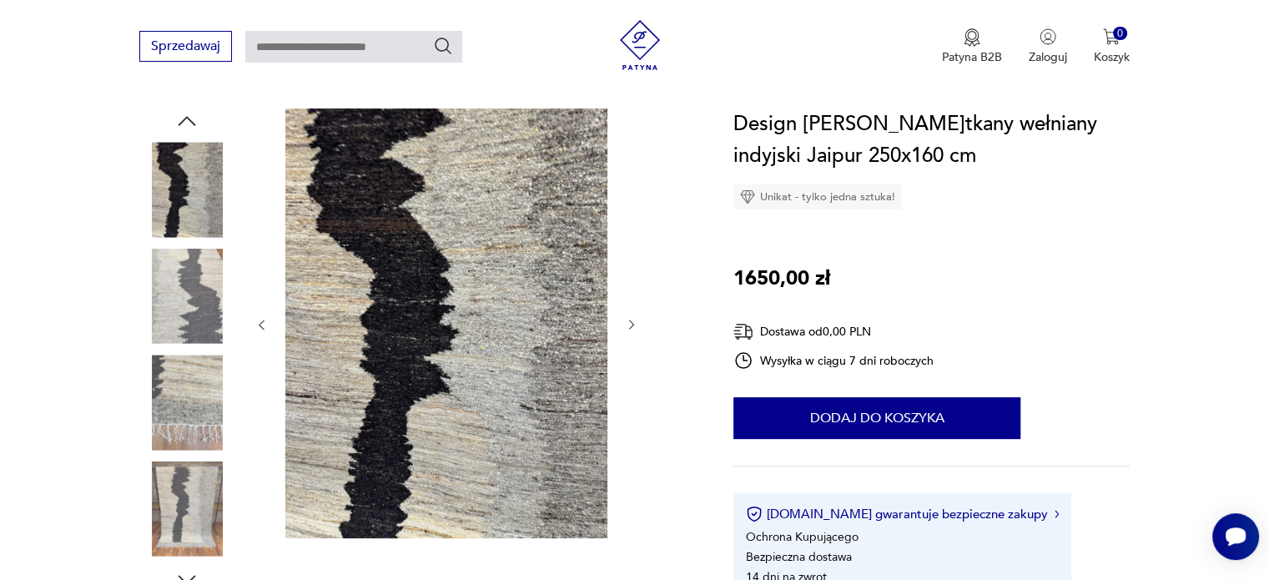
click at [190, 293] on img at bounding box center [186, 296] width 95 height 95
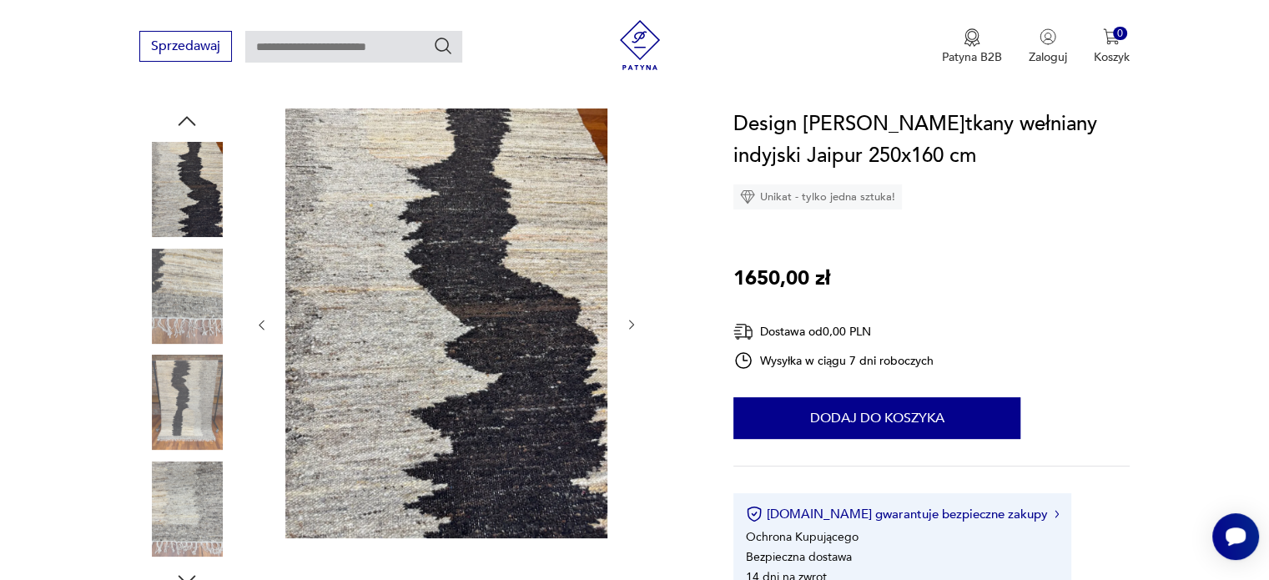
click at [180, 326] on img at bounding box center [186, 296] width 95 height 95
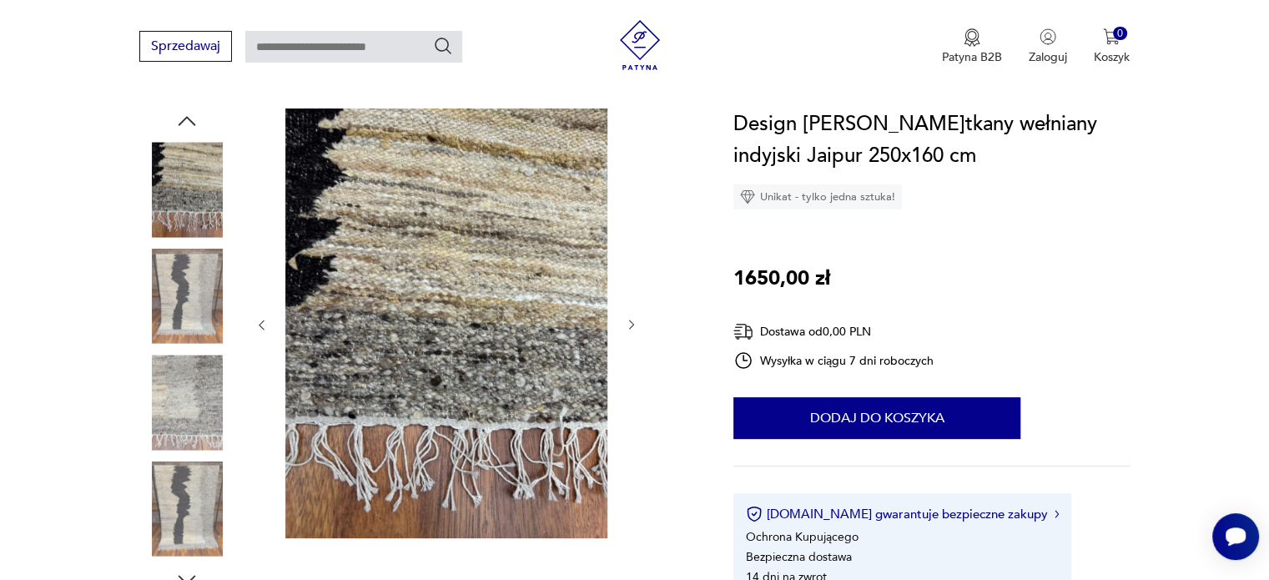
click at [180, 310] on img at bounding box center [186, 296] width 95 height 95
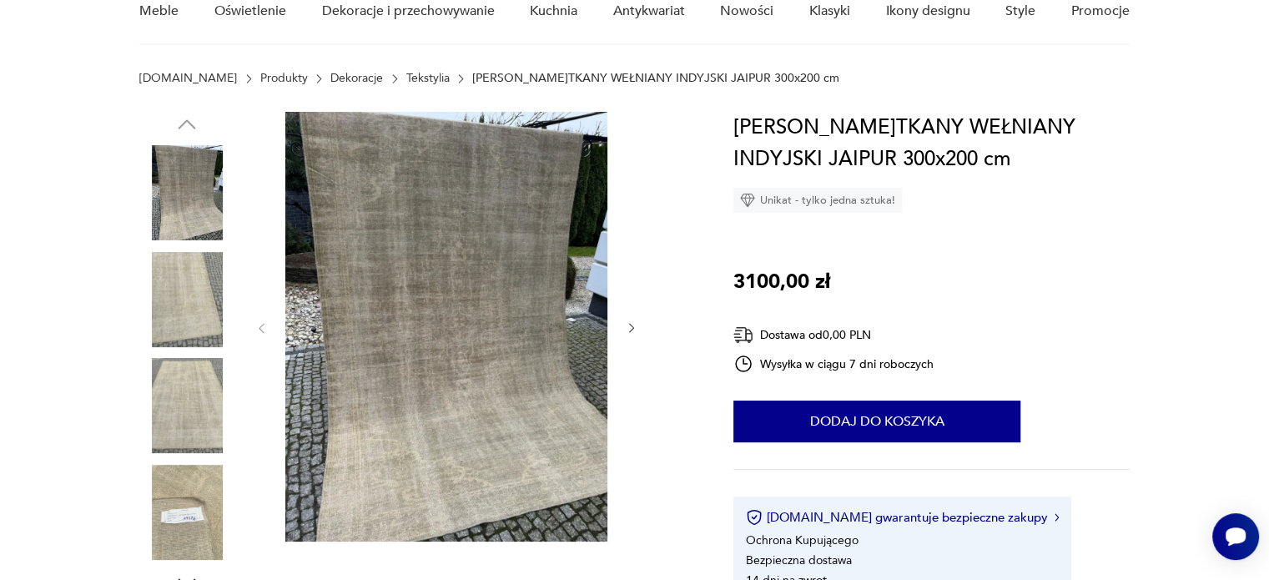
scroll to position [167, 0]
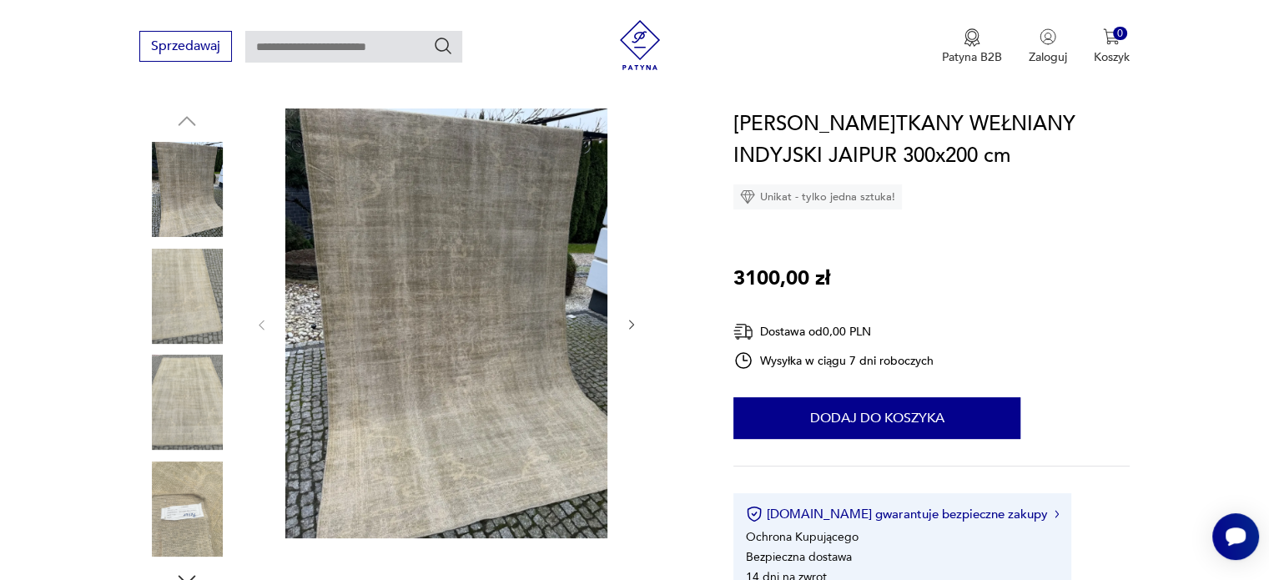
click at [207, 291] on img at bounding box center [186, 296] width 95 height 95
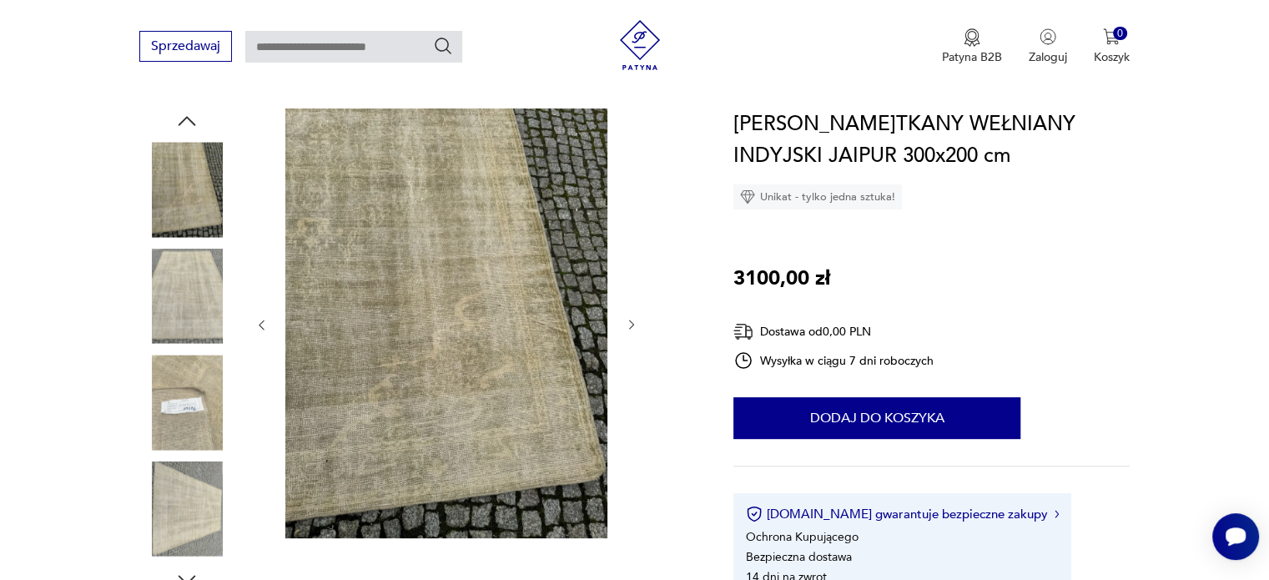
click at [194, 373] on img at bounding box center [186, 402] width 95 height 95
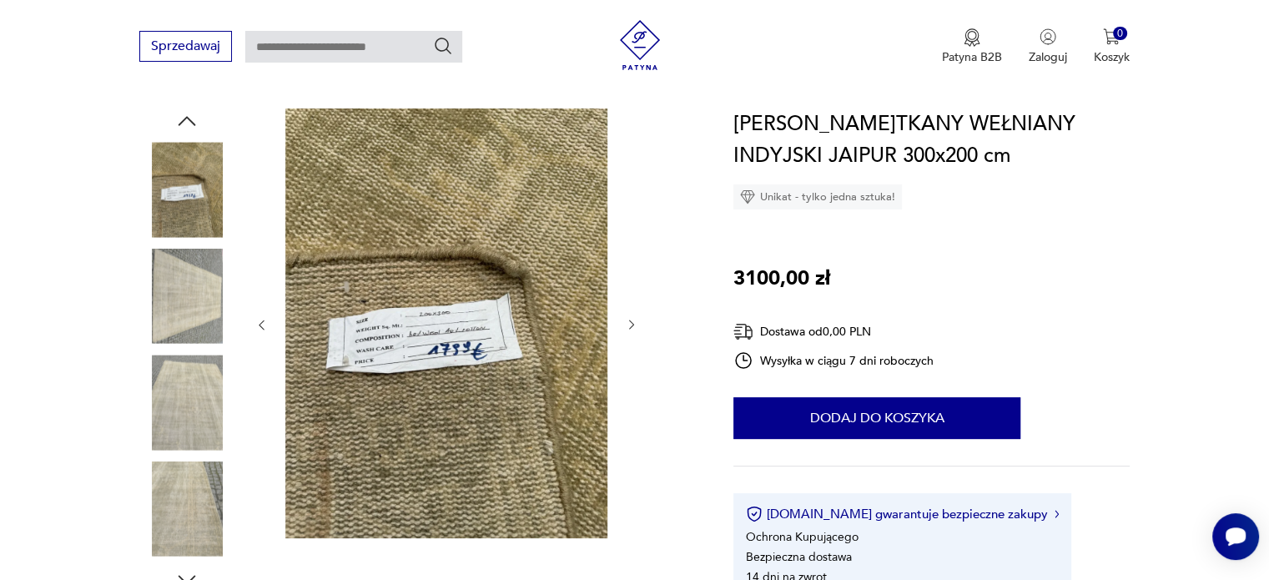
click at [187, 216] on img at bounding box center [186, 189] width 95 height 95
click at [190, 124] on icon "button" at bounding box center [186, 120] width 25 height 25
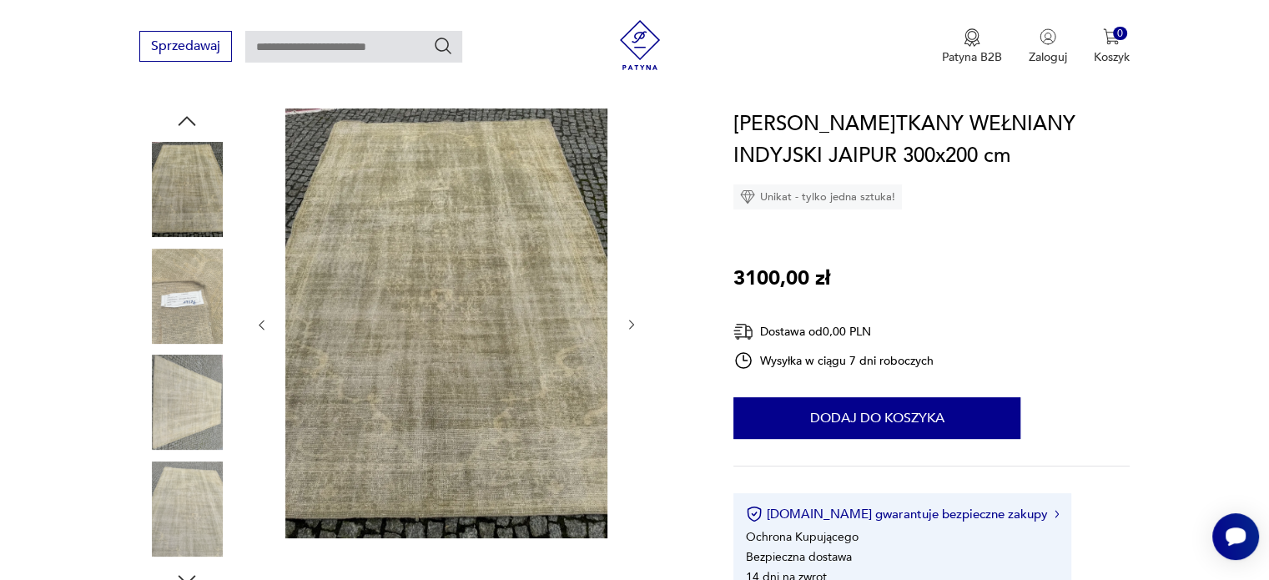
click at [190, 124] on icon "button" at bounding box center [186, 120] width 25 height 25
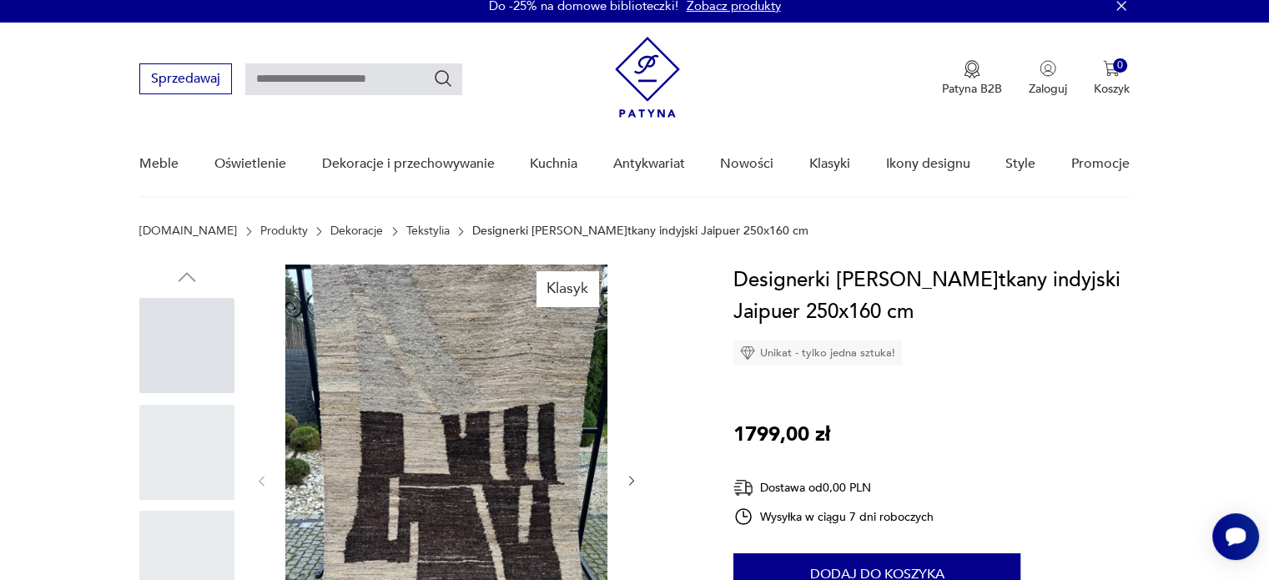
scroll to position [167, 0]
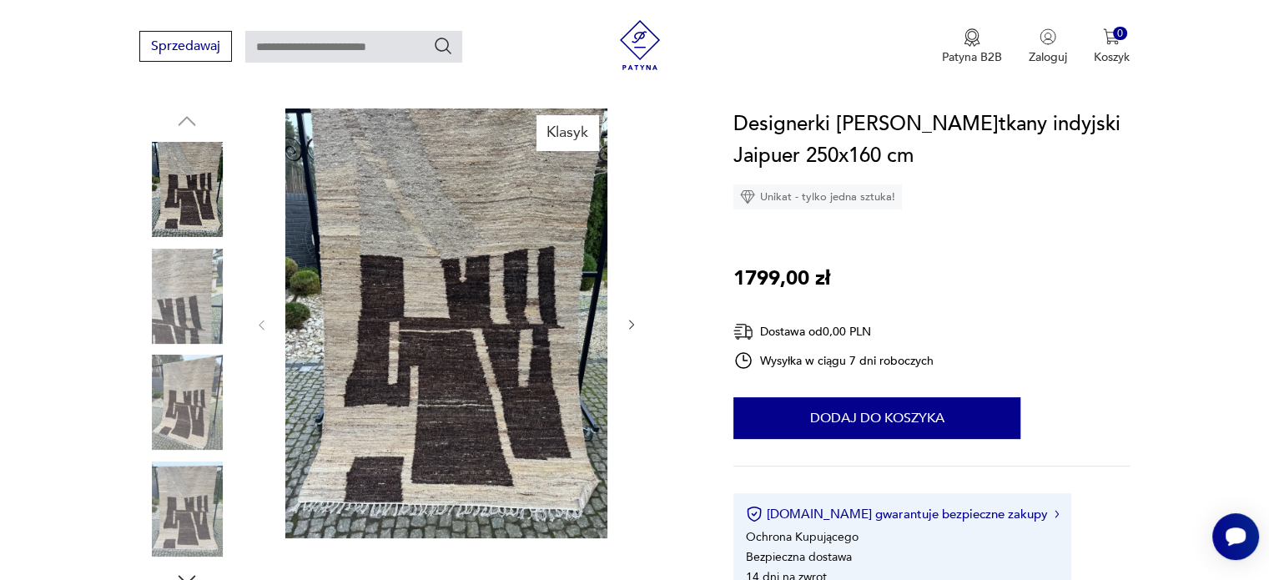
click at [189, 259] on img at bounding box center [186, 296] width 95 height 95
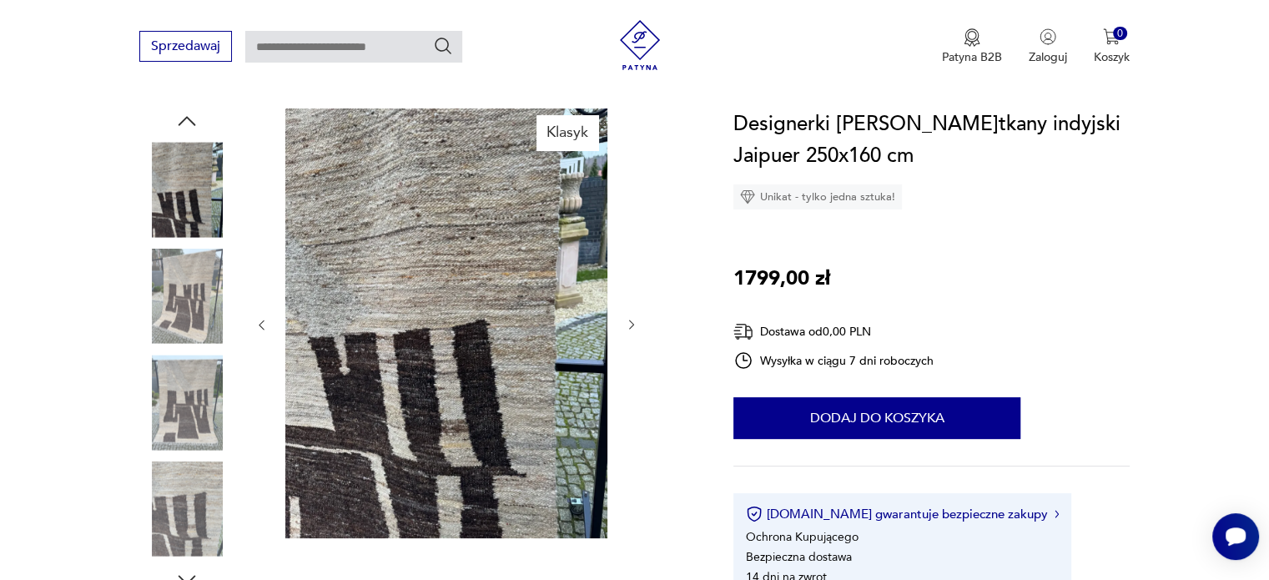
click at [182, 298] on img at bounding box center [186, 296] width 95 height 95
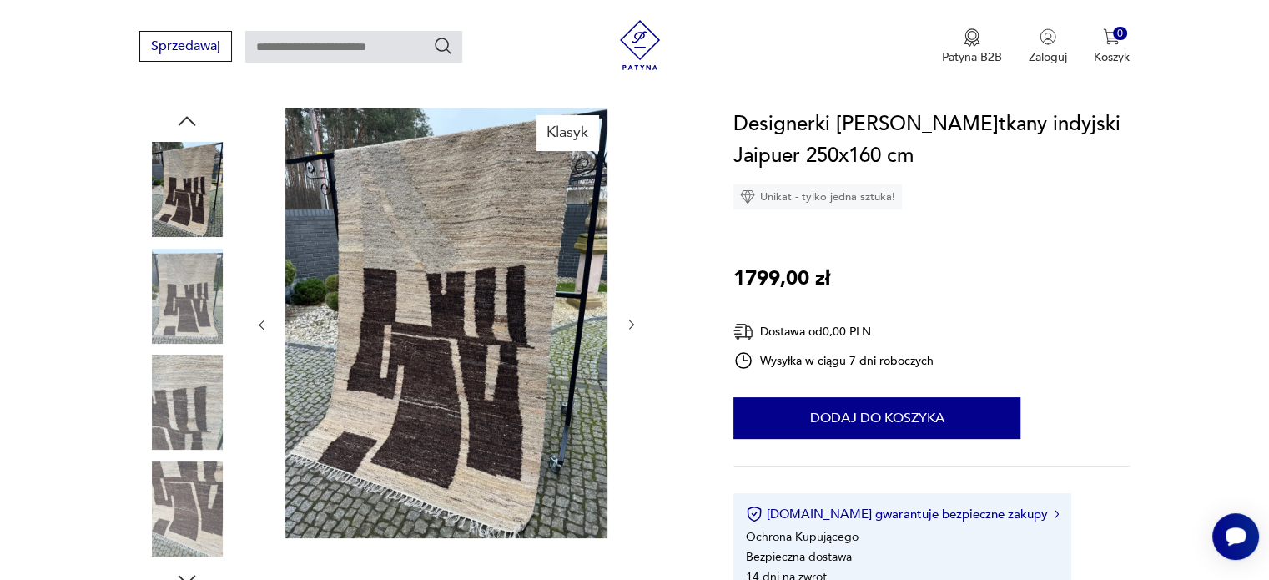
click at [187, 355] on img at bounding box center [186, 402] width 95 height 95
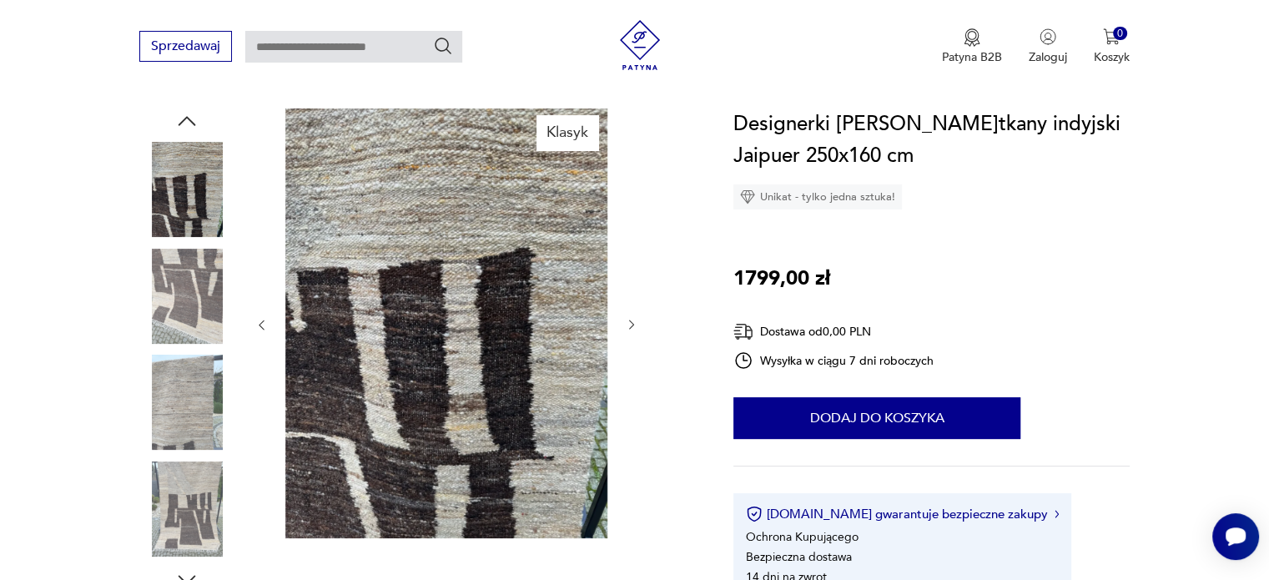
click at [180, 209] on img at bounding box center [186, 189] width 95 height 95
click at [194, 120] on icon "button" at bounding box center [186, 120] width 25 height 25
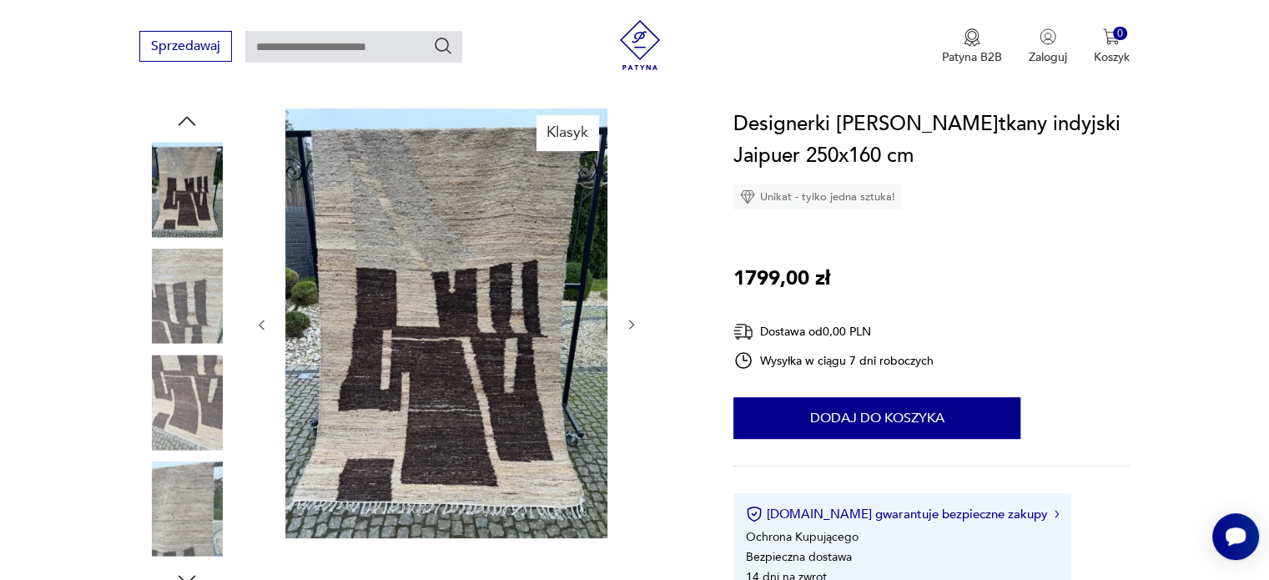
click at [194, 120] on icon "button" at bounding box center [186, 120] width 25 height 25
